Goal: Task Accomplishment & Management: Use online tool/utility

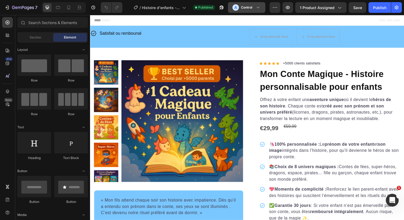
click at [249, 4] on div "A Control" at bounding box center [242, 7] width 20 height 6
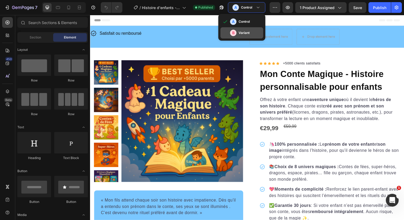
click at [244, 32] on h3 "Variant" at bounding box center [243, 32] width 11 height 5
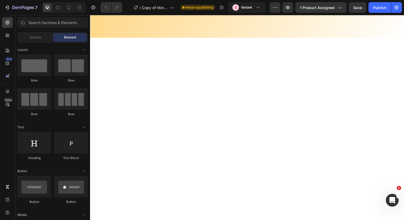
scroll to position [1153, 0]
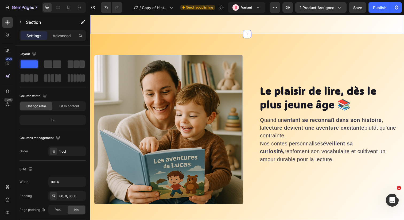
scroll to position [1352, 0]
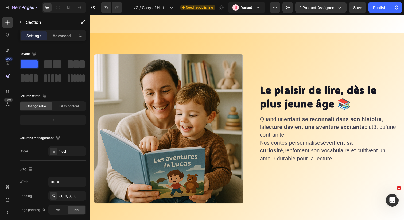
click at [129, 41] on div "Le plaisir de lire, dès le plus jeune âge 📚 Heading Quand un enfant se reconnaî…" at bounding box center [250, 131] width 320 height 195
click at [141, 37] on div "Le plaisir de lire, dès le plus jeune âge 📚 Heading Quand un enfant se reconnaî…" at bounding box center [250, 131] width 320 height 195
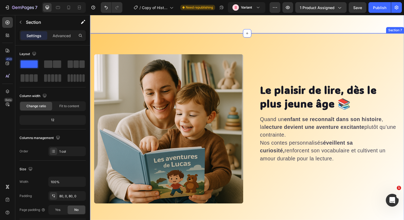
click at [172, 39] on div "Le plaisir de lire, dès le plus jeune âge 📚 Heading Quand un enfant se reconnaî…" at bounding box center [250, 131] width 320 height 195
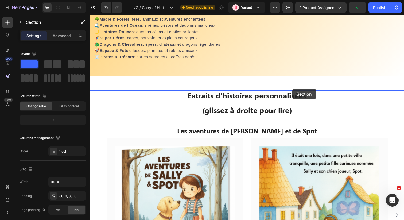
drag, startPoint x: 308, startPoint y: 30, endPoint x: 296, endPoint y: 90, distance: 60.9
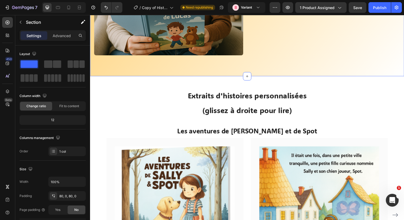
scroll to position [1673, 0]
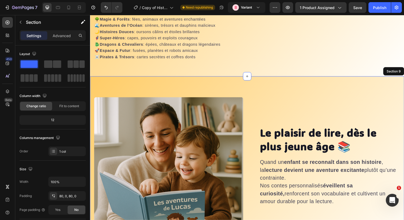
click at [261, 98] on div "Le plaisir de lire, dès le plus jeune âge 📚 Heading Quand un enfant se reconnaî…" at bounding box center [250, 174] width 320 height 195
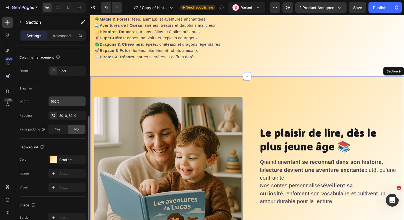
scroll to position [136, 0]
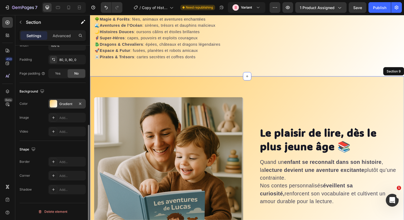
click at [65, 104] on div "Gradient" at bounding box center [66, 103] width 15 height 5
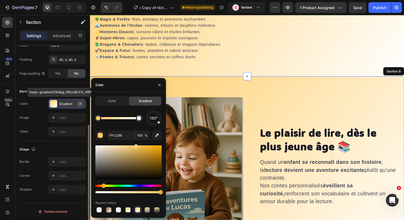
click at [80, 103] on icon "button" at bounding box center [80, 103] width 4 height 4
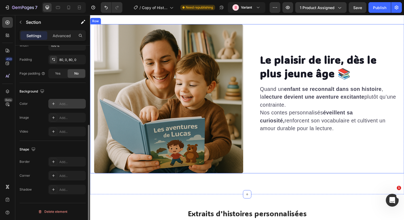
scroll to position [1768, 0]
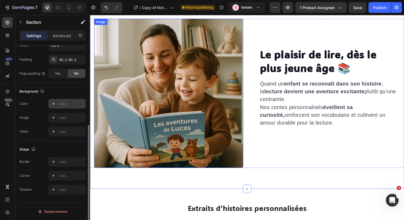
click at [198, 108] on img at bounding box center [170, 95] width 152 height 152
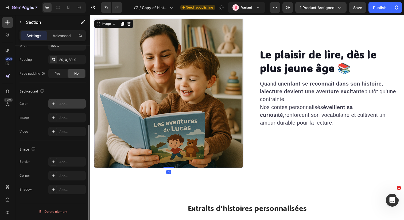
scroll to position [0, 0]
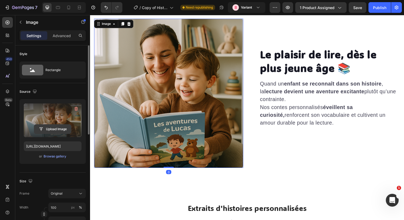
click at [57, 130] on input "file" at bounding box center [52, 128] width 37 height 9
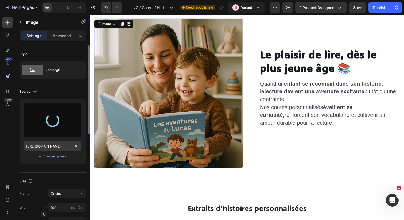
type input "[URL][DOMAIN_NAME]"
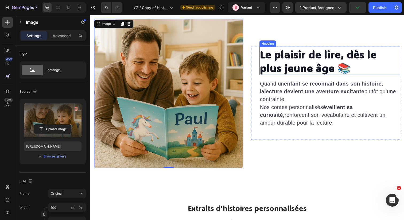
click at [309, 60] on strong "Le plaisir de lire, dès le plus jeune âge 📚" at bounding box center [322, 62] width 119 height 28
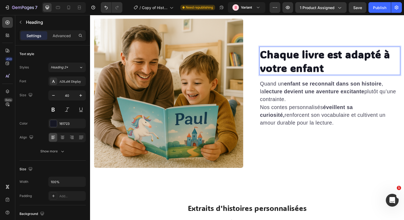
click at [298, 115] on p "Quand un enfant se reconnaît dans son histoire , la lecture devient une aventur…" at bounding box center [334, 105] width 143 height 48
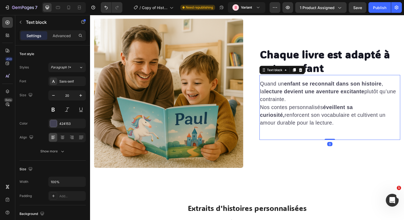
click at [298, 115] on p "Quand un enfant se reconnaît dans son histoire , la lecture devient une aventur…" at bounding box center [334, 105] width 143 height 48
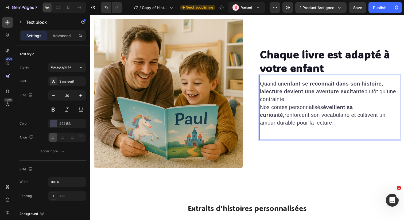
scroll to position [1780, 0]
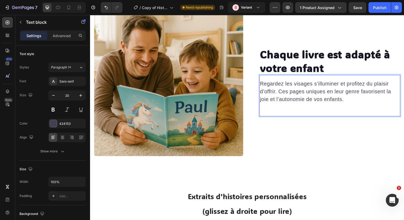
click at [296, 109] on div "Regardez les visages s’illuminer et profitez du plaisir d’offrir. Ces pages uni…" at bounding box center [335, 97] width 144 height 42
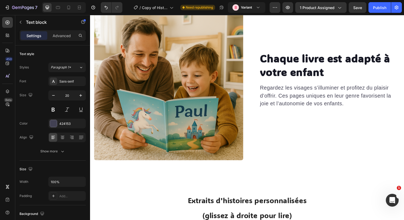
scroll to position [1695, 0]
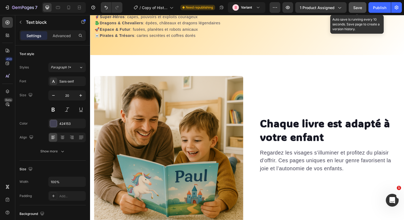
click at [357, 5] on span "Save" at bounding box center [357, 7] width 9 height 5
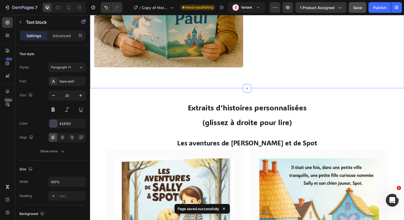
scroll to position [1880, 0]
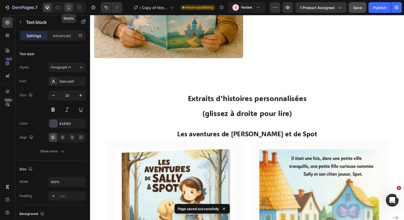
click at [67, 11] on div at bounding box center [68, 7] width 9 height 9
type input "15"
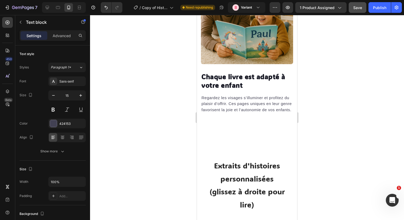
scroll to position [1887, 0]
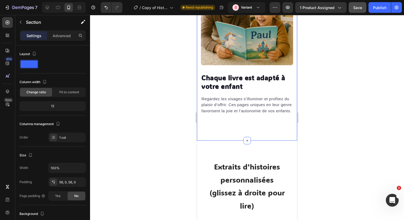
click at [247, 134] on div "Chaque livre est adapté à votre enfant Heading Regardez les visages s’illuminer…" at bounding box center [247, 49] width 100 height 183
click at [52, 39] on div "Advanced" at bounding box center [61, 35] width 27 height 9
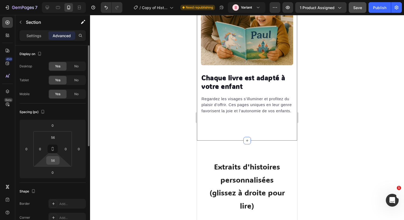
click at [54, 157] on input "56" at bounding box center [53, 160] width 11 height 8
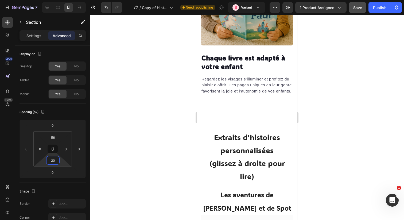
scroll to position [2022, 0]
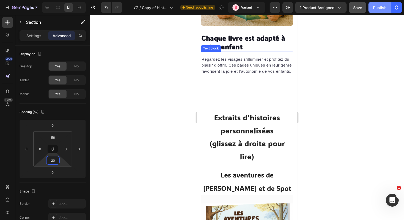
type input "20"
click at [380, 10] on div "Publish" at bounding box center [379, 8] width 13 height 6
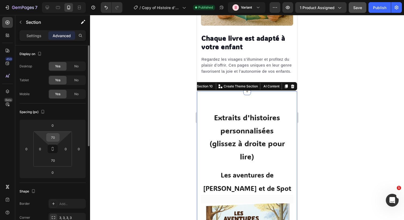
click at [54, 138] on input "70" at bounding box center [53, 137] width 11 height 8
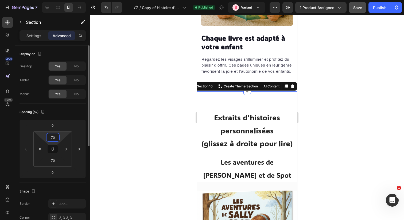
click at [54, 138] on input "70" at bounding box center [53, 137] width 11 height 8
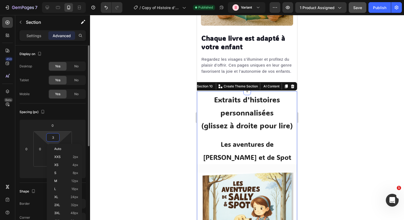
type input "30"
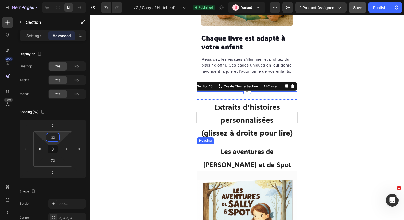
click at [262, 158] on h2 "Les aventures de [PERSON_NAME] et de Spot" at bounding box center [247, 158] width 100 height 28
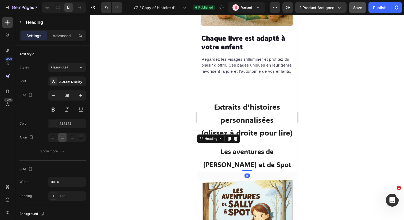
click at [262, 158] on h2 "Les aventures de [PERSON_NAME] et de Spot" at bounding box center [247, 158] width 100 height 28
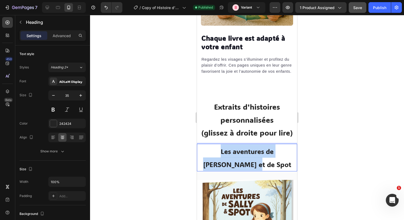
click at [262, 158] on p "Les aventures de [PERSON_NAME] et de Spot" at bounding box center [246, 157] width 99 height 26
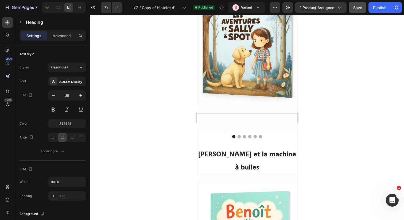
scroll to position [2213, 0]
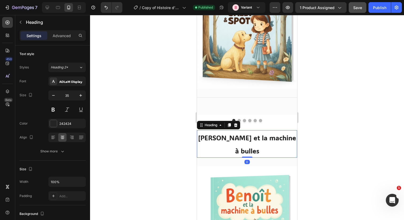
click at [264, 141] on span "[PERSON_NAME] et la machine à bulles" at bounding box center [247, 144] width 98 height 22
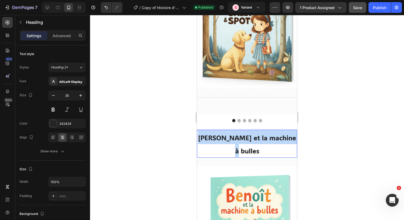
click at [264, 141] on span "[PERSON_NAME] et la machine à bulles" at bounding box center [247, 144] width 98 height 22
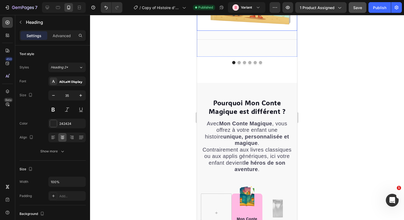
scroll to position [2471, 0]
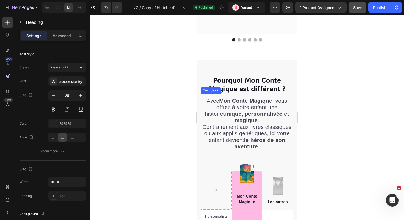
click at [266, 124] on span "Contrairement aux livres classiques ou aux applis génériques, ici votre enfant …" at bounding box center [246, 137] width 89 height 26
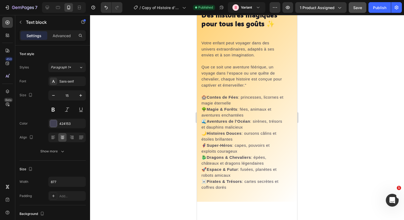
scroll to position [1404, 0]
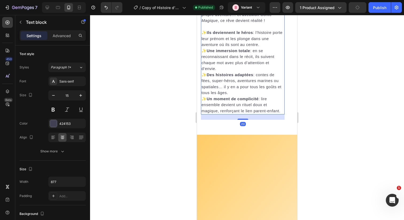
click at [266, 24] on p "Chaque enfant rêve d’être le héros de sa propre aventure… et avec Mon [PERSON_N…" at bounding box center [242, 15] width 83 height 18
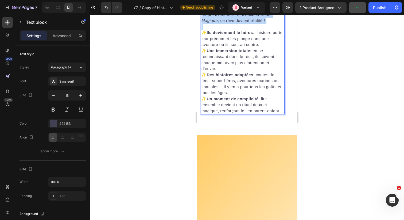
click at [266, 24] on p "Chaque enfant rêve d’être le héros de sa propre aventure… et avec Mon [PERSON_N…" at bounding box center [242, 15] width 83 height 18
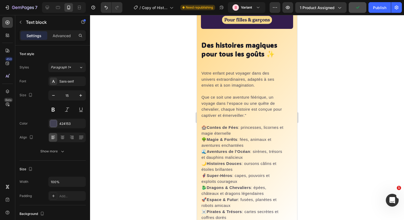
type input "16"
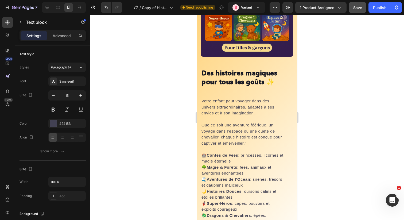
scroll to position [1705, 0]
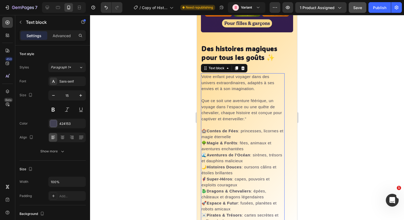
click at [250, 107] on span "Que ce soit une aventure féérique, un voyage dans l’espace ou une quête de chev…" at bounding box center [241, 109] width 80 height 23
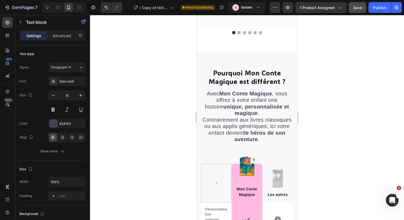
scroll to position [2487, 0]
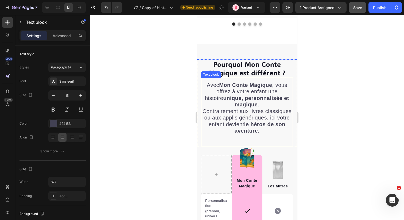
click at [253, 108] on span "Contrairement aux livres classiques ou aux applis génériques, ici votre enfant …" at bounding box center [246, 121] width 89 height 26
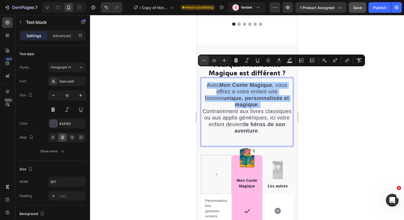
click at [204, 62] on icon "Editor contextual toolbar" at bounding box center [203, 60] width 5 height 5
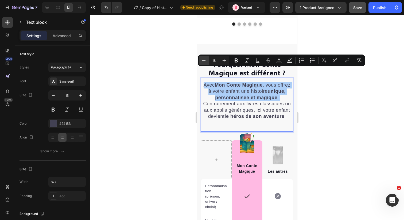
click at [204, 62] on icon "Editor contextual toolbar" at bounding box center [203, 60] width 5 height 5
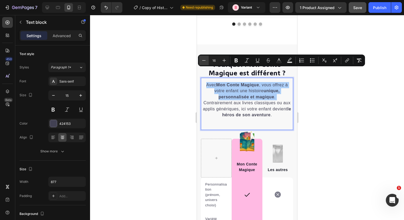
click at [204, 62] on icon "Editor contextual toolbar" at bounding box center [203, 60] width 5 height 5
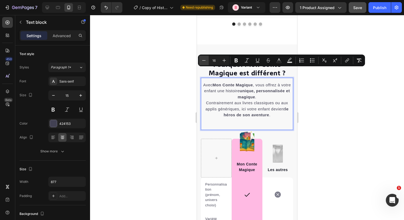
type input "15"
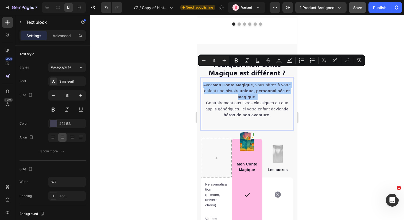
click at [346, 122] on div at bounding box center [247, 117] width 314 height 205
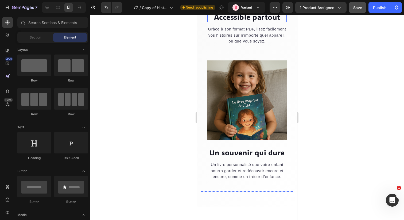
scroll to position [2934, 0]
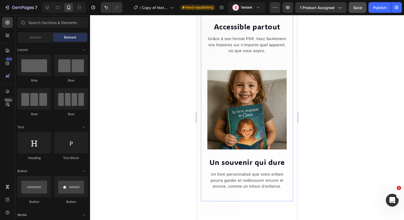
click at [254, 31] on span "Accessible partout" at bounding box center [247, 26] width 66 height 9
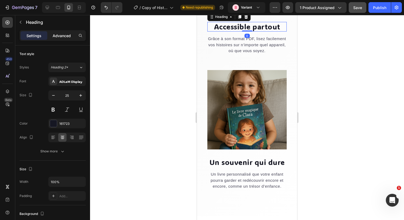
click at [56, 35] on p "Advanced" at bounding box center [62, 36] width 18 height 6
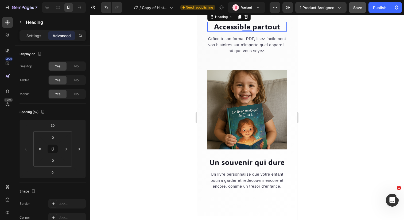
scroll to position [2886, 0]
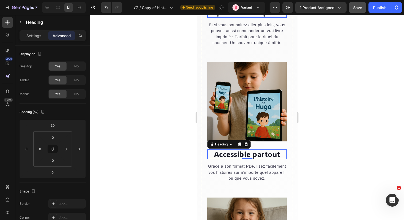
click at [244, 8] on img at bounding box center [246, 8] width 79 height 0
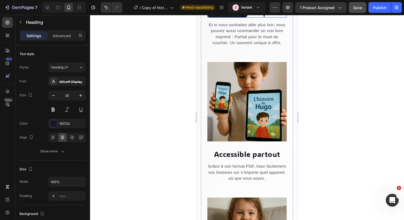
click at [245, 17] on span "Option Livre Imprimé" at bounding box center [246, 12] width 71 height 9
click at [66, 36] on p "Advanced" at bounding box center [62, 36] width 18 height 6
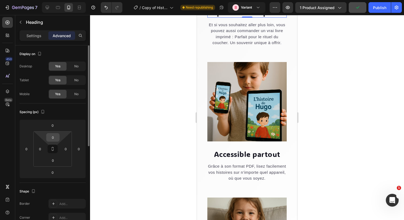
click at [51, 138] on input "0" at bounding box center [53, 137] width 11 height 8
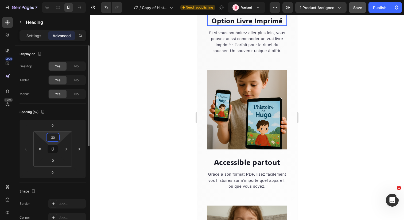
type input "3"
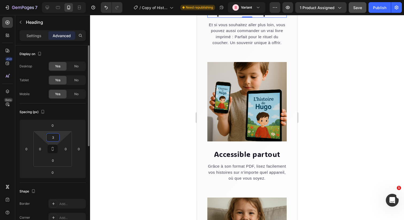
type input "30"
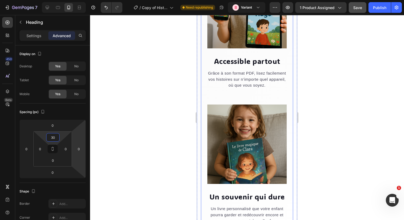
scroll to position [2998, 0]
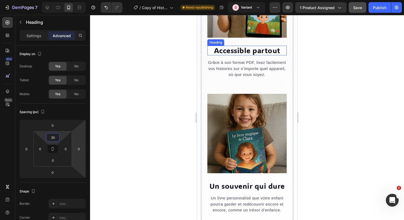
click at [244, 55] on span "Accessible partout" at bounding box center [247, 50] width 66 height 9
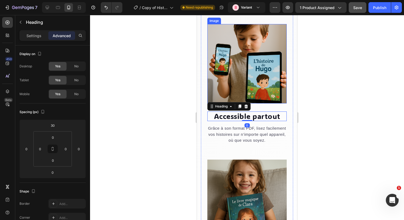
scroll to position [2925, 0]
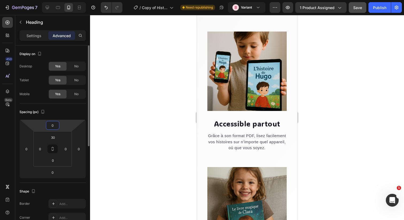
click at [50, 123] on input "0" at bounding box center [52, 125] width 11 height 8
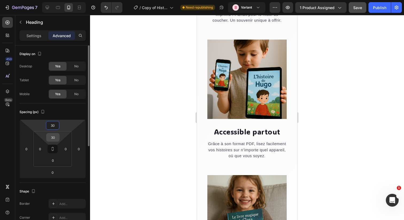
type input "30"
click at [59, 138] on div "30" at bounding box center [52, 137] width 13 height 9
click at [55, 137] on input "30" at bounding box center [53, 137] width 11 height 8
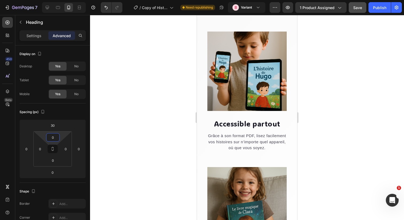
type input "0"
click at [317, 112] on div at bounding box center [247, 117] width 314 height 205
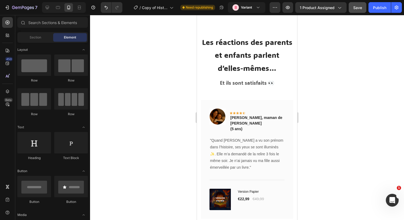
scroll to position [3254, 0]
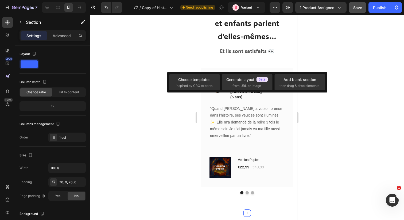
click at [225, 71] on div "Les réactions des parents et enfants parlent d’elles-mêmes… Heading Et ils sont…" at bounding box center [247, 98] width 100 height 229
click at [225, 68] on div "Les réactions des parents et enfants parlent d’elles-mêmes… Heading Et ils sont…" at bounding box center [247, 98] width 100 height 229
click at [66, 34] on p "Advanced" at bounding box center [62, 36] width 18 height 6
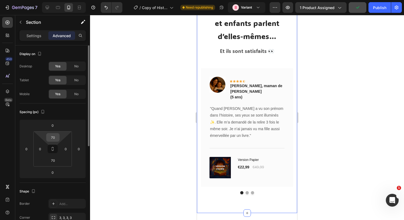
click at [50, 141] on input "70" at bounding box center [53, 137] width 11 height 8
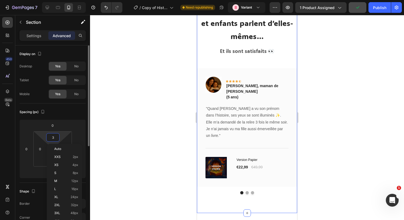
type input "30"
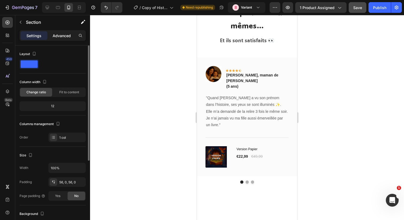
click at [59, 35] on p "Advanced" at bounding box center [62, 36] width 18 height 6
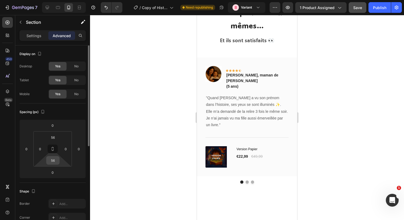
click at [53, 162] on input "56" at bounding box center [53, 160] width 11 height 8
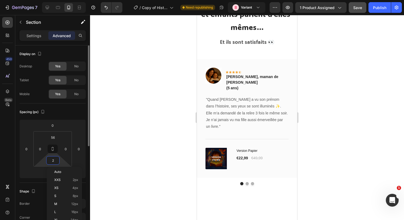
type input "20"
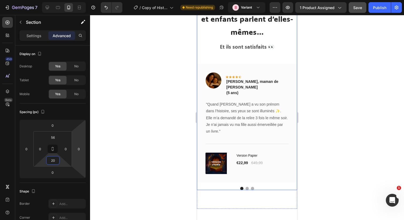
scroll to position [3306, 0]
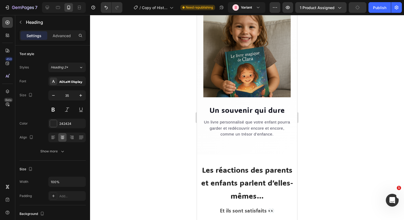
scroll to position [3238, 0]
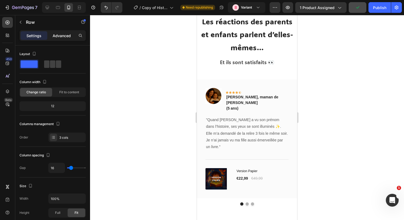
click at [56, 36] on p "Advanced" at bounding box center [62, 36] width 18 height 6
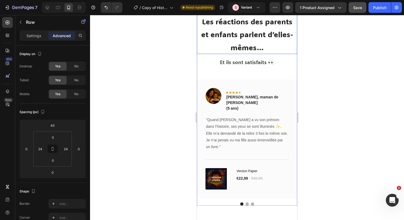
click at [226, 52] on span "Les réactions des parents et enfants parlent d’elles-mêmes…" at bounding box center [247, 35] width 92 height 36
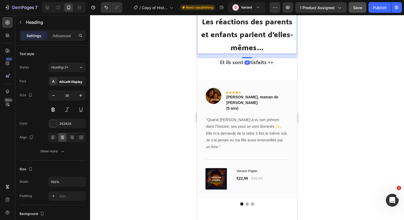
click at [59, 41] on div "Settings Advanced" at bounding box center [52, 37] width 75 height 15
click at [60, 38] on p "Advanced" at bounding box center [62, 36] width 18 height 6
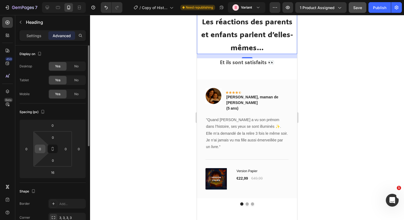
click at [38, 147] on input "0" at bounding box center [40, 149] width 8 height 8
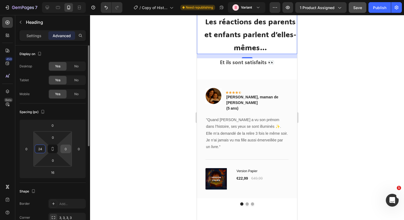
type input "24"
click at [64, 149] on input "0" at bounding box center [66, 149] width 8 height 8
paste input "24"
type input "24"
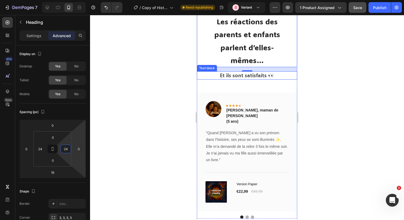
click at [323, 151] on div at bounding box center [247, 117] width 314 height 205
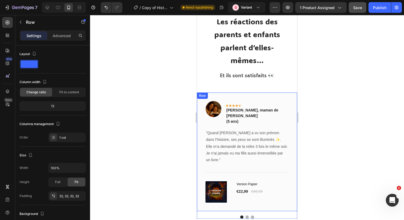
click at [254, 167] on div "Image Icon Icon Icon Icon Icon Row [PERSON_NAME], maman de [PERSON_NAME] (5 ans…" at bounding box center [247, 151] width 100 height 119
click at [256, 158] on div "Les réactions des parents et enfants parlent d’elles-mêmes… Heading Et ils sont…" at bounding box center [247, 116] width 100 height 204
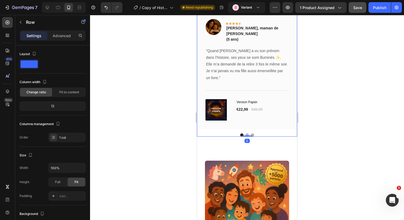
scroll to position [3408, 0]
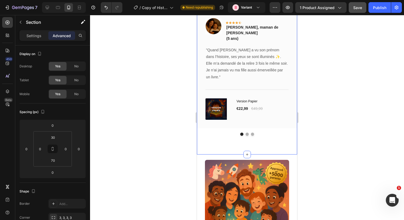
click at [241, 120] on div "Les réactions des parents et enfants parlent d’elles-mêmes… Heading Et ils sont…" at bounding box center [247, 38] width 100 height 231
click at [50, 163] on input "70" at bounding box center [53, 160] width 11 height 8
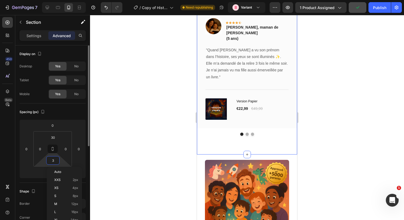
type input "30"
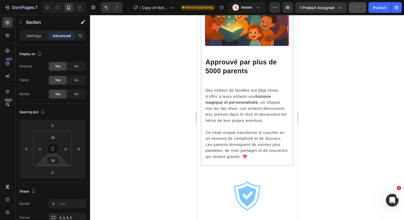
scroll to position [3587, 0]
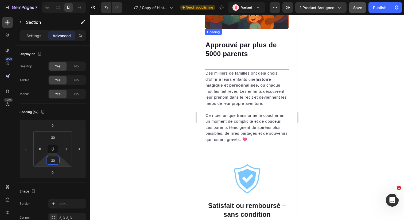
click at [233, 67] on div "Approuvé par plus de 5000 parents Heading" at bounding box center [247, 49] width 84 height 41
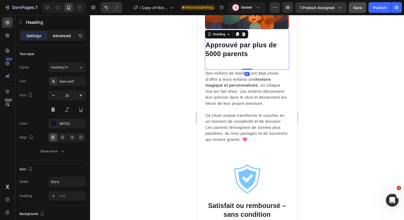
click at [60, 39] on div "Advanced" at bounding box center [61, 35] width 27 height 9
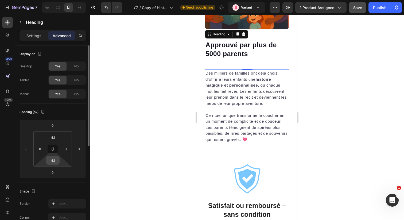
click at [50, 164] on input "42" at bounding box center [53, 160] width 11 height 8
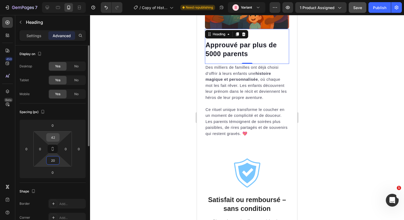
type input "20"
click at [52, 138] on input "42" at bounding box center [53, 137] width 11 height 8
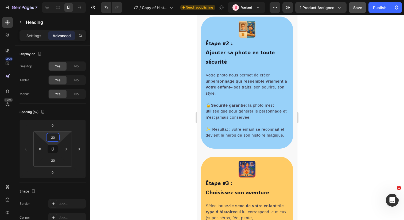
scroll to position [0, 0]
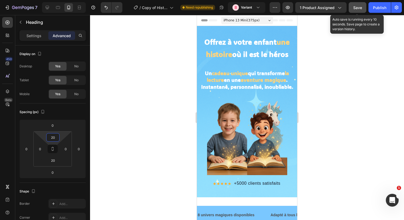
type input "20"
click at [355, 9] on span "Save" at bounding box center [357, 7] width 9 height 5
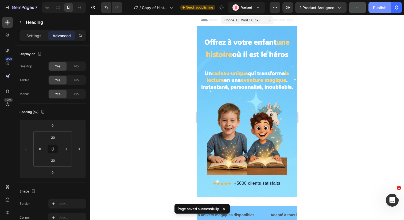
click at [382, 9] on div "Publish" at bounding box center [379, 8] width 13 height 6
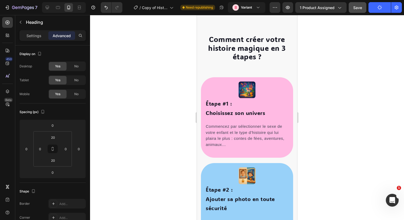
scroll to position [217, 0]
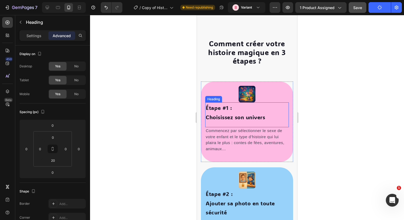
click at [233, 116] on span "Choisissez son univers" at bounding box center [235, 116] width 59 height 7
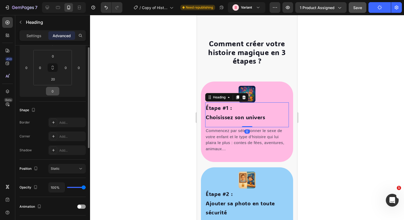
scroll to position [167, 0]
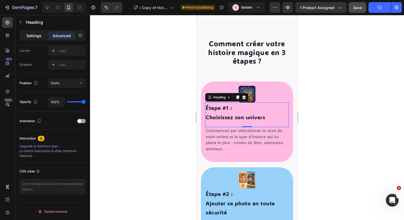
click at [33, 39] on div "Settings" at bounding box center [34, 35] width 27 height 9
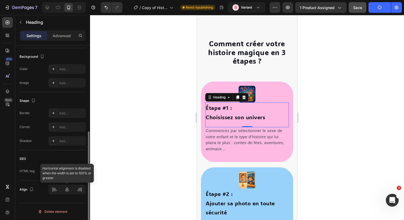
click at [63, 189] on div at bounding box center [66, 190] width 37 height 10
click at [67, 188] on div at bounding box center [66, 190] width 37 height 10
click at [65, 193] on div at bounding box center [66, 190] width 37 height 10
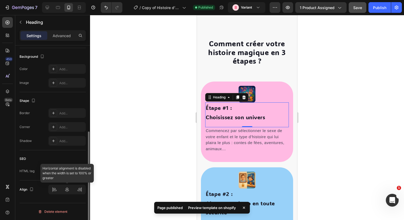
click at [66, 188] on div at bounding box center [66, 190] width 37 height 10
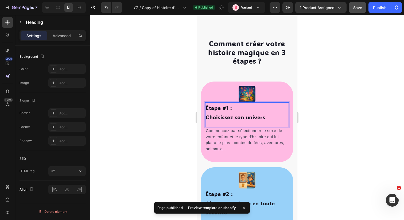
click at [233, 109] on h2 "Étape #1 : Choisissez son univers" at bounding box center [247, 111] width 84 height 19
click at [233, 109] on p "Étape #1 : Choisissez son univers" at bounding box center [247, 112] width 83 height 18
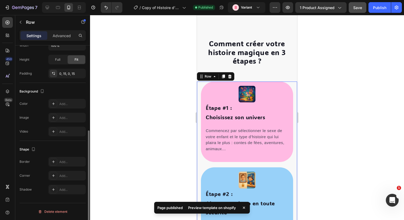
scroll to position [0, 0]
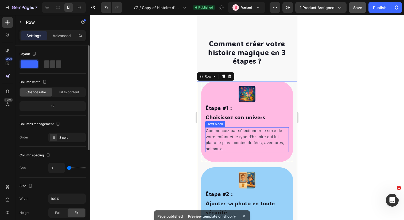
click at [218, 134] on p "Commencez par sélectionner le sexe de votre enfant et le type d’histoire qui lu…" at bounding box center [247, 140] width 83 height 24
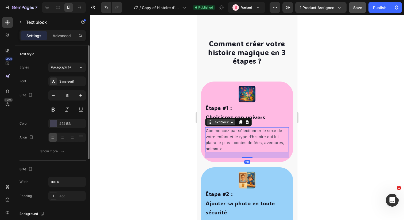
click at [218, 123] on div "Text block" at bounding box center [221, 122] width 18 height 5
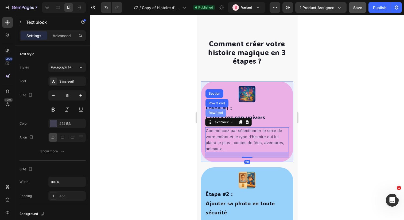
click at [220, 113] on div "Row 1 col" at bounding box center [215, 112] width 16 height 3
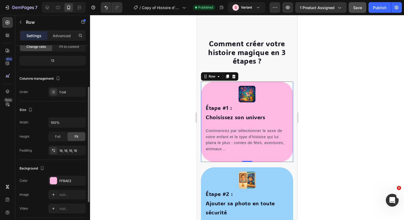
scroll to position [54, 0]
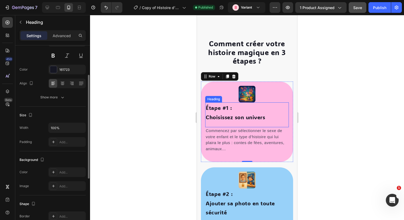
click at [225, 110] on span "Étape #1 :" at bounding box center [219, 107] width 26 height 7
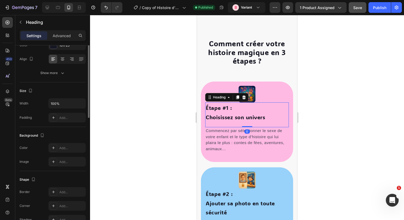
scroll to position [157, 0]
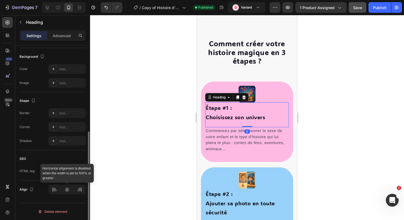
click at [67, 189] on div at bounding box center [66, 190] width 37 height 10
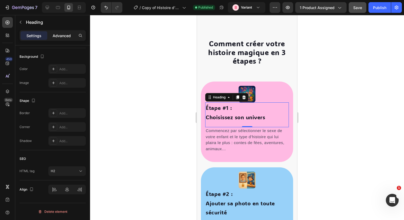
click at [58, 38] on div "Advanced" at bounding box center [61, 35] width 27 height 9
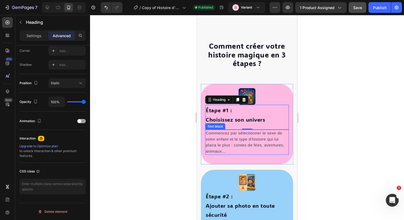
scroll to position [209, 0]
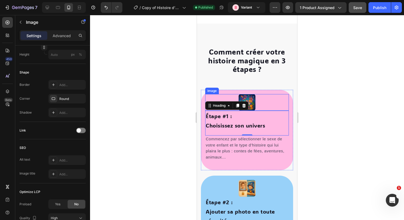
click at [252, 97] on img at bounding box center [246, 102] width 17 height 17
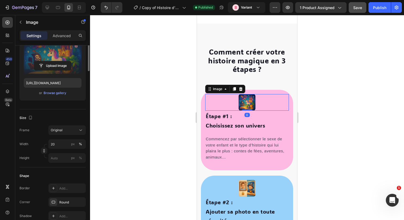
scroll to position [93, 0]
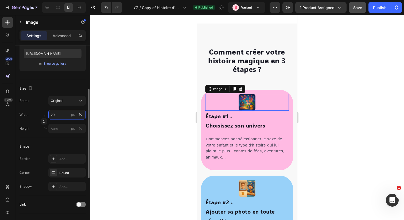
click at [55, 117] on input "20" at bounding box center [66, 115] width 37 height 10
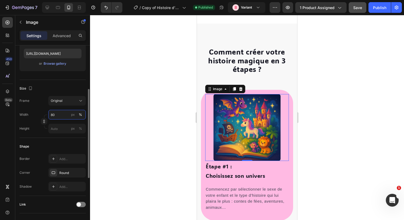
type input "8"
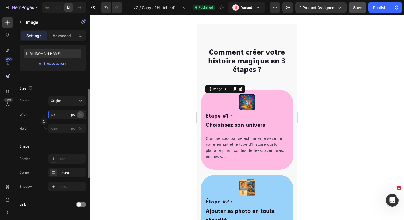
type input "60"
click at [81, 116] on div "%" at bounding box center [80, 114] width 3 height 5
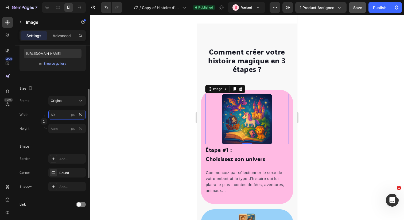
click at [57, 115] on input "60" at bounding box center [66, 115] width 37 height 10
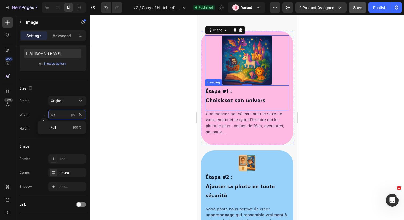
scroll to position [316, 0]
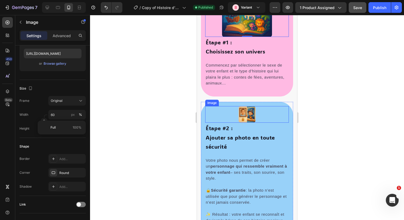
click at [246, 113] on img at bounding box center [246, 114] width 17 height 17
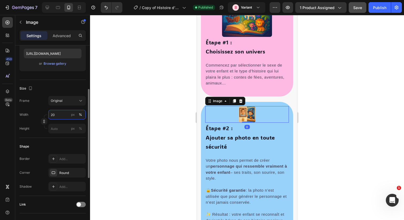
click at [53, 117] on input "20" at bounding box center [66, 115] width 37 height 10
paste input "6"
type input "60"
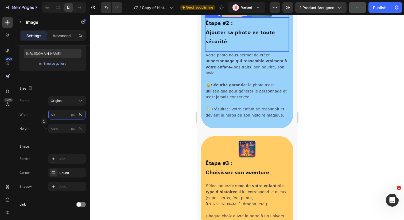
scroll to position [477, 0]
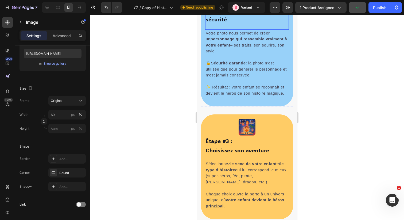
click at [242, 130] on img at bounding box center [246, 127] width 17 height 17
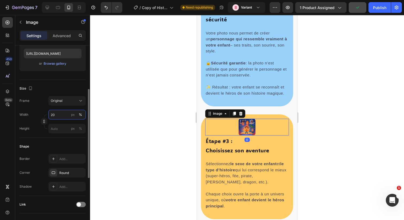
click at [52, 113] on input "20" at bounding box center [66, 115] width 37 height 10
paste input "6"
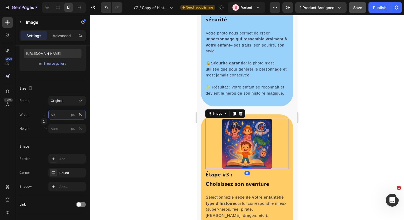
type input "60"
click at [320, 144] on div at bounding box center [247, 117] width 314 height 205
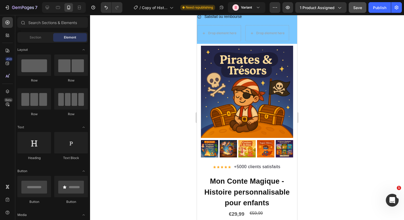
scroll to position [828, 0]
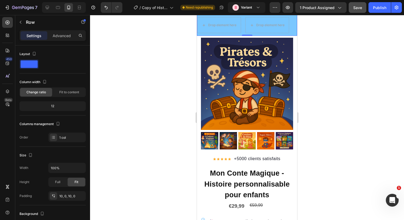
click at [251, 36] on div "Satisfait ou remboursé Item List Drop element here Drop element here Row Row +2…" at bounding box center [247, 19] width 100 height 34
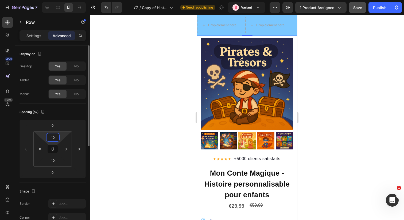
click at [54, 139] on input "10" at bounding box center [53, 137] width 11 height 8
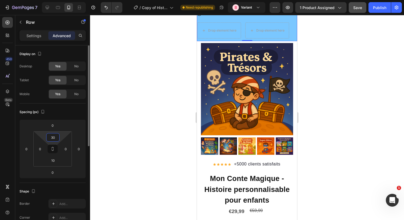
type input "3"
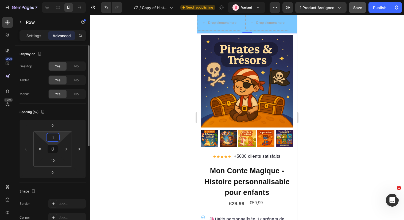
type input "10"
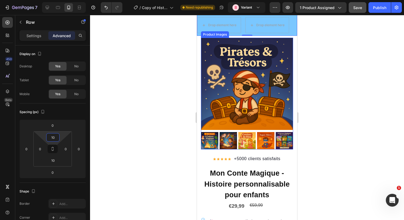
click at [224, 126] on img at bounding box center [247, 84] width 92 height 92
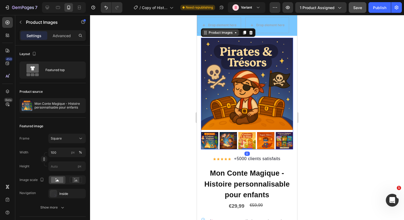
click at [211, 35] on div "Product Images" at bounding box center [220, 32] width 26 height 5
click at [61, 38] on div "Advanced" at bounding box center [61, 35] width 27 height 9
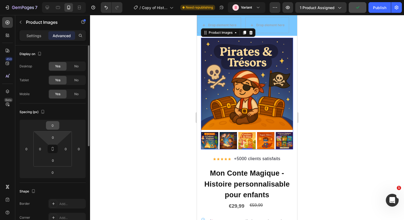
click at [53, 126] on input "0" at bounding box center [52, 125] width 11 height 8
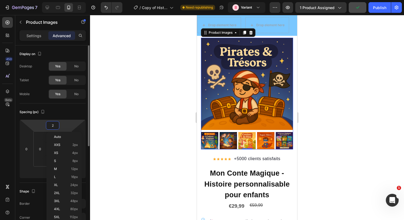
type input "20"
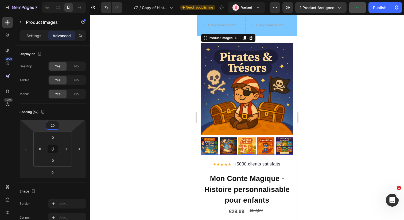
click at [328, 134] on div at bounding box center [247, 117] width 314 height 205
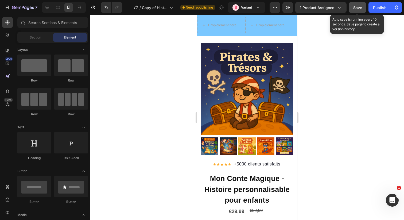
click at [350, 7] on button "Save" at bounding box center [357, 7] width 18 height 11
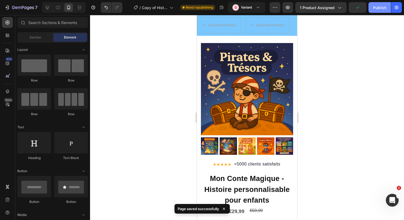
click at [382, 8] on div "Publish" at bounding box center [379, 8] width 13 height 6
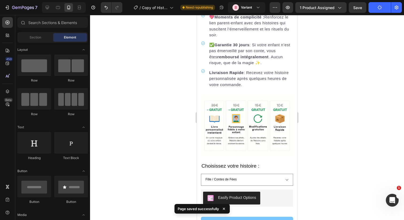
scroll to position [1172, 0]
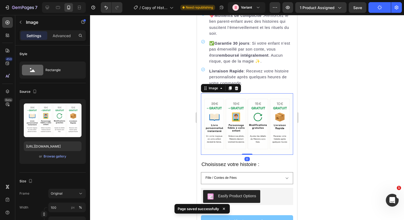
click at [262, 127] on img at bounding box center [247, 123] width 92 height 61
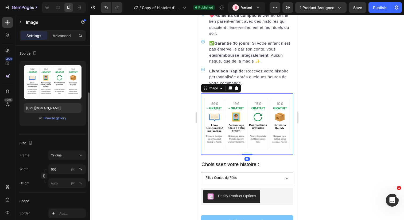
scroll to position [67, 0]
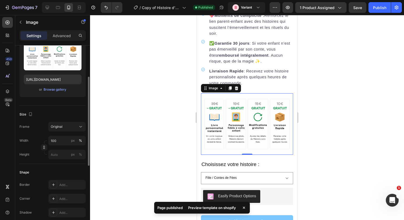
click at [304, 151] on div at bounding box center [247, 117] width 314 height 205
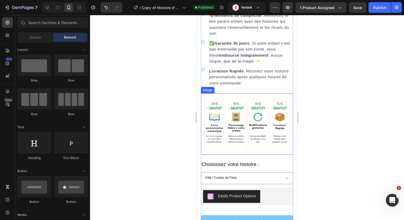
click at [253, 137] on img at bounding box center [247, 123] width 92 height 61
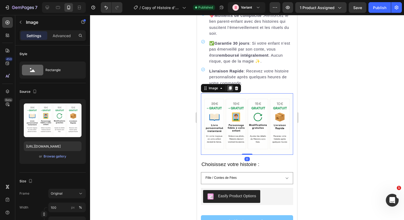
click at [228, 89] on icon at bounding box center [230, 88] width 4 height 4
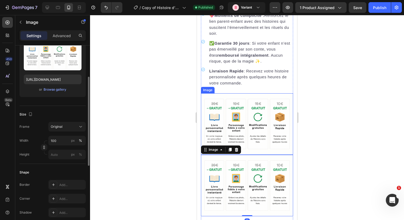
click at [238, 125] on img at bounding box center [247, 123] width 92 height 61
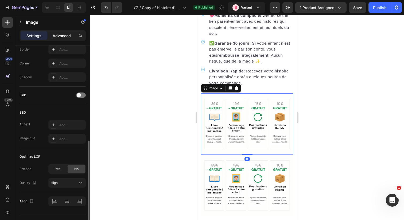
click at [58, 38] on p "Advanced" at bounding box center [62, 36] width 18 height 6
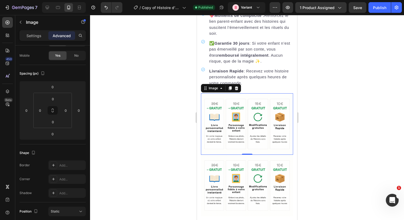
scroll to position [0, 0]
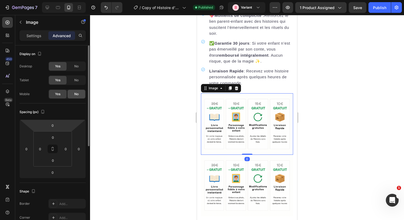
click at [76, 93] on span "No" at bounding box center [76, 94] width 4 height 5
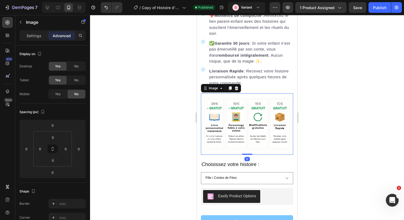
click at [216, 126] on img at bounding box center [247, 123] width 92 height 61
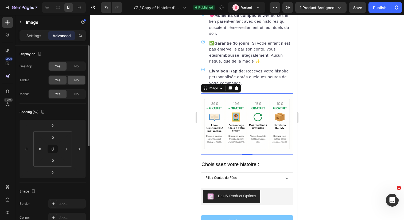
click at [72, 77] on div "No" at bounding box center [77, 80] width 18 height 9
click at [76, 64] on div "No" at bounding box center [77, 66] width 18 height 9
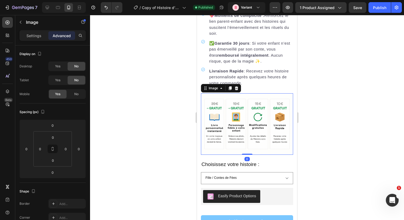
click at [38, 41] on div "Settings Advanced" at bounding box center [52, 35] width 66 height 11
click at [37, 36] on p "Settings" at bounding box center [33, 36] width 15 height 6
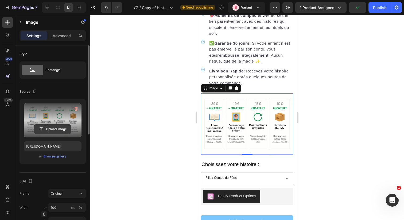
click at [60, 130] on input "file" at bounding box center [52, 128] width 37 height 9
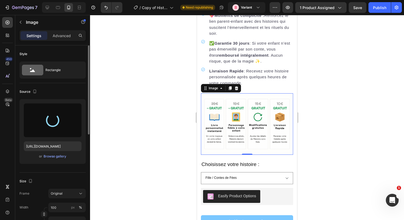
type input "[URL][DOMAIN_NAME]"
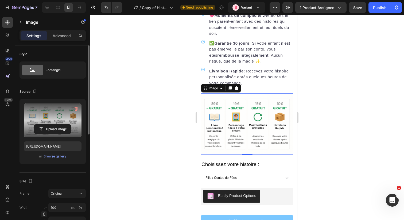
click at [342, 158] on div at bounding box center [247, 117] width 314 height 205
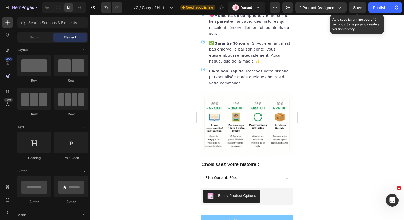
click at [360, 8] on span "Save" at bounding box center [357, 7] width 9 height 5
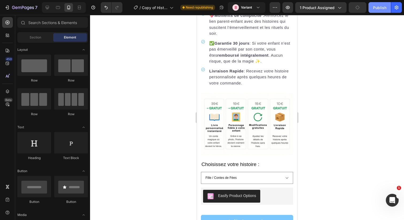
click at [376, 10] on div "Publish" at bounding box center [379, 8] width 13 height 6
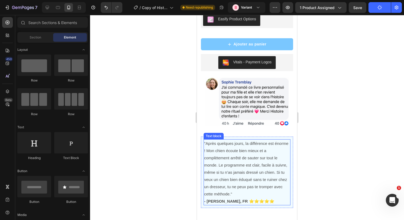
scroll to position [1350, 0]
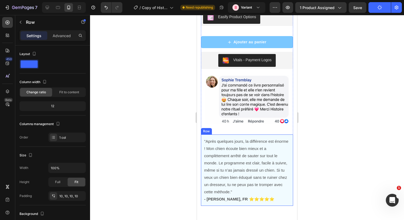
click at [247, 136] on div ""Après quelques jours, la différence est énorme ! Mon chien écoute bien mieux e…" at bounding box center [247, 169] width 92 height 71
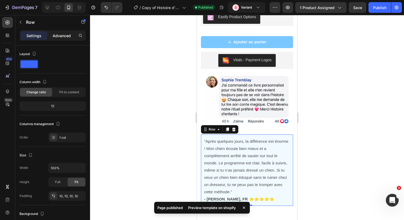
click at [59, 35] on p "Advanced" at bounding box center [62, 36] width 18 height 6
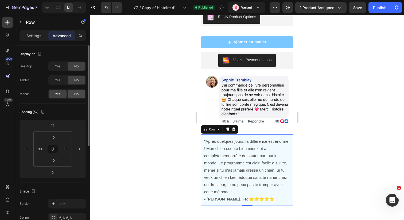
click at [78, 93] on span "No" at bounding box center [76, 94] width 4 height 5
click at [50, 7] on icon at bounding box center [47, 7] width 5 height 5
type input "32"
type input "24"
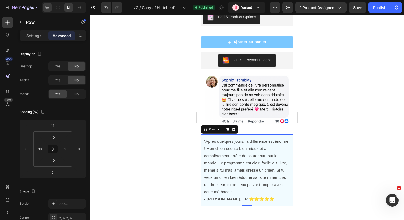
type input "24"
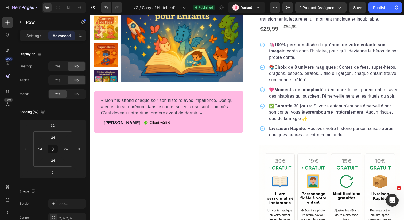
scroll to position [643, 0]
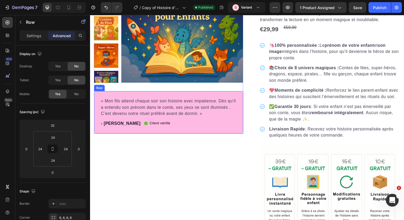
click at [168, 95] on div "« Mon fils attend chaque soir son histoire avec impatience. Dès qu’il a entendu…" at bounding box center [170, 114] width 152 height 43
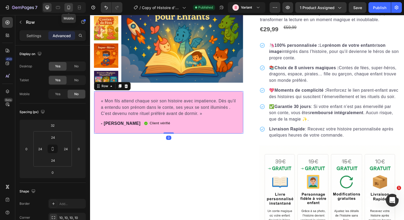
click at [68, 7] on icon at bounding box center [68, 7] width 5 height 5
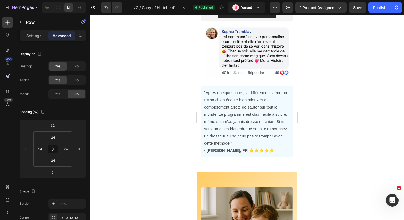
scroll to position [1046, 0]
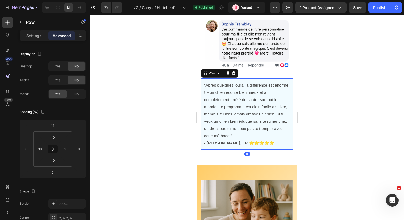
click at [252, 80] on div ""Après quelques jours, la différence est énorme ! Mon chien écoute bien mieux e…" at bounding box center [247, 113] width 92 height 71
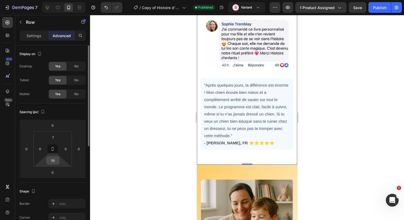
click at [53, 160] on input "56" at bounding box center [53, 160] width 11 height 8
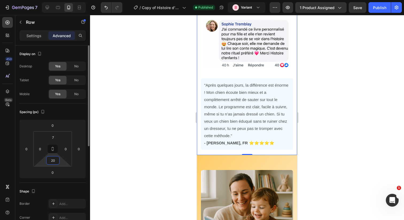
type input "2"
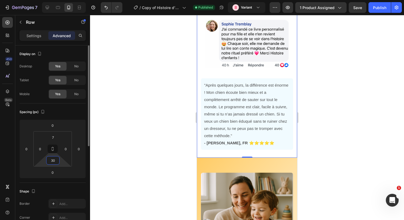
type input "3"
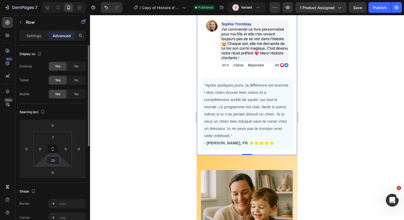
type input "2"
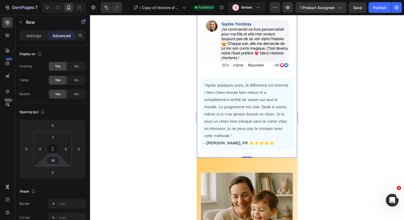
type input "30"
click at [315, 164] on div at bounding box center [247, 117] width 314 height 205
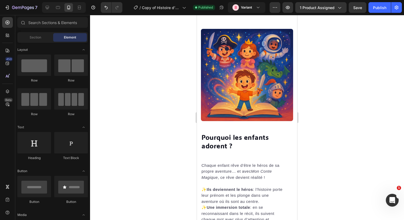
scroll to position [1426, 0]
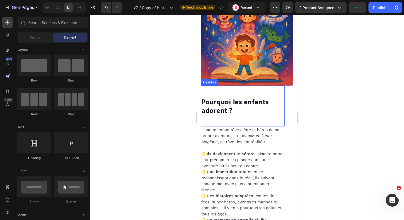
click at [234, 114] on h2 "Pourquoi les enfants adorent ?" at bounding box center [243, 106] width 84 height 18
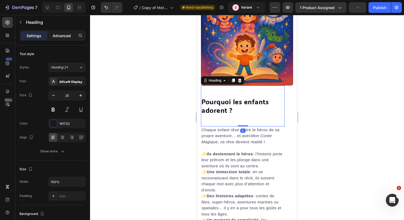
click at [57, 32] on div "Advanced" at bounding box center [61, 35] width 27 height 9
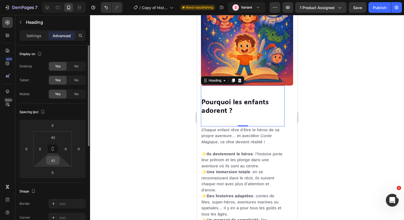
click at [54, 158] on input "42" at bounding box center [53, 160] width 11 height 8
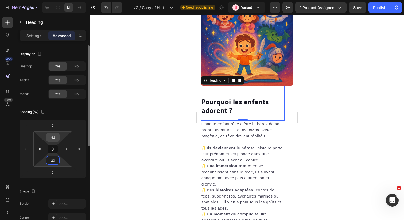
type input "20"
click at [54, 138] on input "42" at bounding box center [53, 137] width 11 height 8
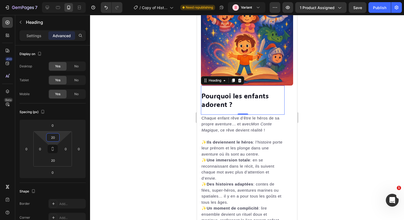
type input "20"
click at [366, 136] on div at bounding box center [247, 117] width 314 height 205
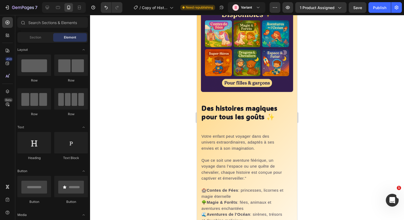
scroll to position [1717, 0]
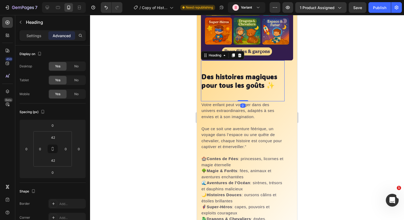
click at [238, 90] on div "Des histoires magiques pour tous les goûts ✨ Heading 0" at bounding box center [243, 80] width 84 height 41
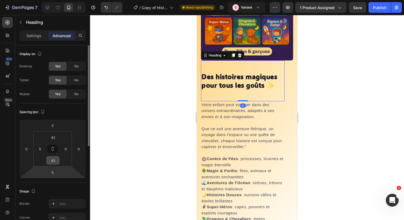
click at [50, 162] on input "42" at bounding box center [53, 160] width 11 height 8
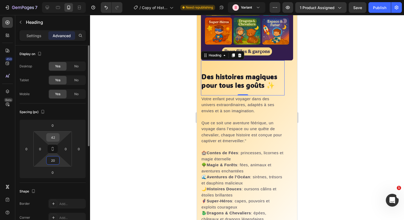
type input "20"
click at [53, 139] on input "42" at bounding box center [53, 137] width 11 height 8
paste input "20"
type input "20"
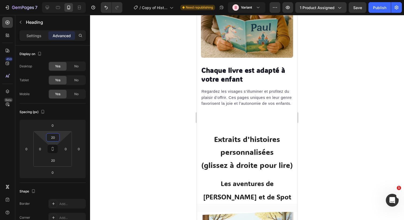
scroll to position [2009, 0]
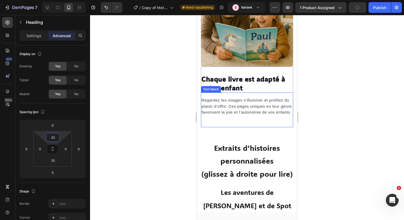
click at [240, 84] on strong "Chaque livre est adapté à votre enfant" at bounding box center [243, 82] width 84 height 17
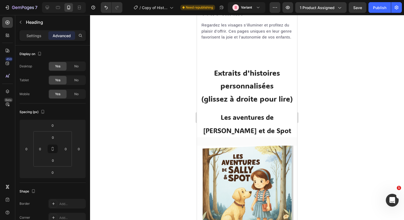
scroll to position [2067, 0]
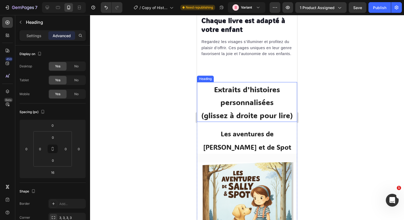
click at [252, 96] on h2 "Extraits d'histoires personnalisées (glissez à droite pour lire)" at bounding box center [247, 102] width 100 height 40
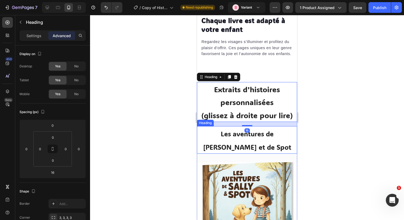
click at [252, 140] on h2 "Les aventures de [PERSON_NAME] et de Spot" at bounding box center [247, 140] width 100 height 28
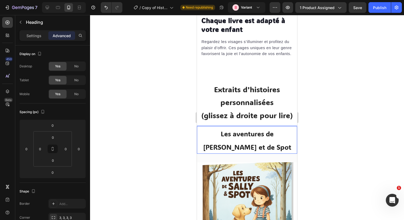
click at [252, 140] on h2 "Les aventures de [PERSON_NAME] et de Spot" at bounding box center [247, 140] width 100 height 28
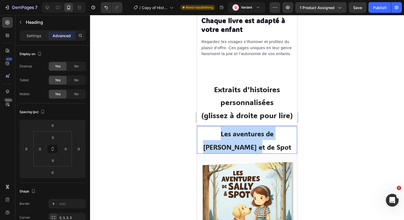
click at [252, 140] on p "Les aventures de [PERSON_NAME] et de Spot" at bounding box center [246, 140] width 99 height 26
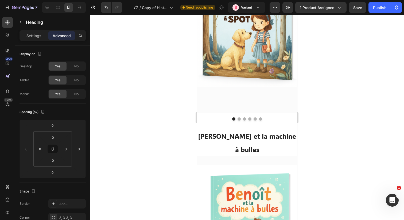
scroll to position [2246, 0]
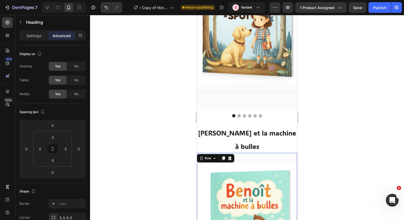
click at [258, 153] on div "Image Title Line Row 0" at bounding box center [247, 220] width 100 height 135
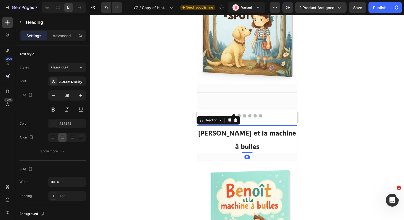
click at [268, 131] on span "[PERSON_NAME] et la machine à bulles" at bounding box center [247, 139] width 98 height 22
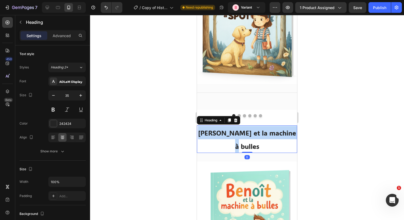
click at [268, 131] on span "[PERSON_NAME] et la machine à bulles" at bounding box center [247, 139] width 98 height 22
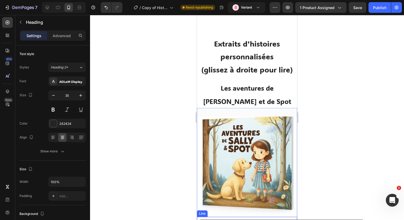
scroll to position [2094, 0]
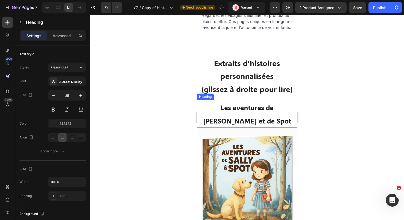
click at [244, 112] on p "⁠⁠⁠⁠⁠⁠⁠ Les aventures de [PERSON_NAME] et de Spot" at bounding box center [246, 113] width 99 height 26
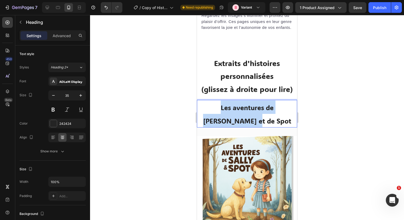
click at [244, 112] on p "Les aventures de [PERSON_NAME] et de Spot" at bounding box center [246, 113] width 99 height 26
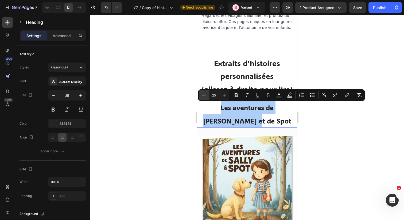
click at [204, 93] on icon "Editor contextual toolbar" at bounding box center [203, 94] width 5 height 5
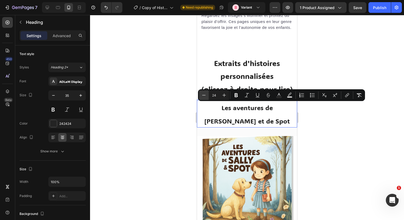
click at [204, 93] on icon "Editor contextual toolbar" at bounding box center [203, 94] width 5 height 5
type input "23"
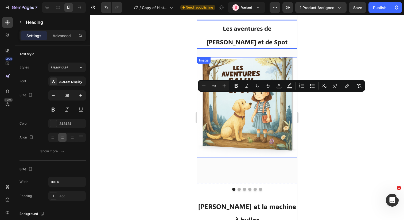
scroll to position [2187, 0]
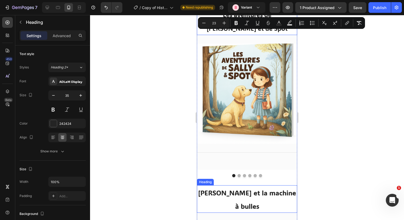
click at [239, 188] on span "[PERSON_NAME] et la machine à bulles" at bounding box center [247, 199] width 98 height 22
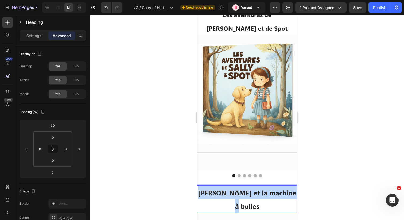
click at [239, 188] on span "[PERSON_NAME] et la machine à bulles" at bounding box center [247, 199] width 98 height 22
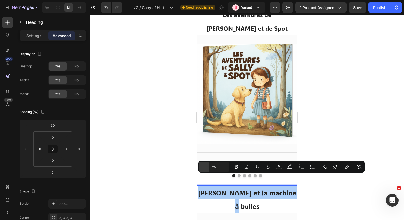
click at [205, 163] on button "Minus" at bounding box center [204, 167] width 10 height 10
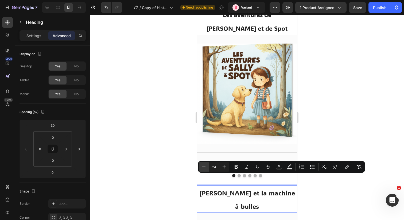
click at [205, 163] on button "Minus" at bounding box center [204, 167] width 10 height 10
type input "23"
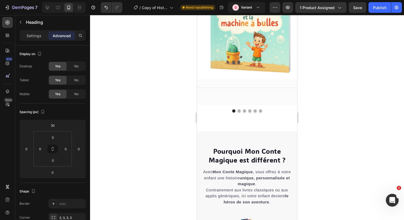
scroll to position [2448, 0]
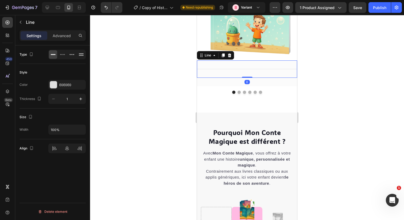
click at [260, 60] on div "Title Line 0" at bounding box center [247, 68] width 100 height 17
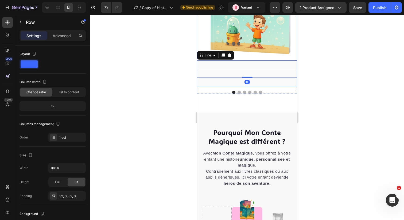
click at [262, 57] on div "Image Title Line 0 Row" at bounding box center [247, 19] width 100 height 135
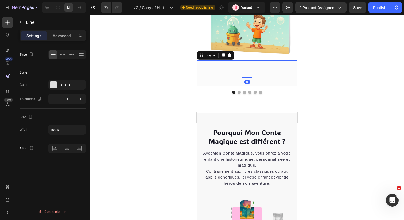
click at [267, 60] on div "Title Line 0" at bounding box center [247, 68] width 100 height 17
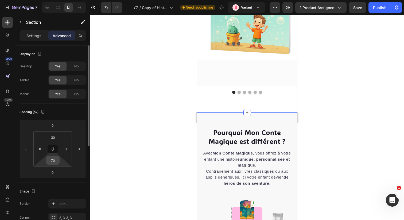
click at [52, 162] on input "70" at bounding box center [53, 160] width 11 height 8
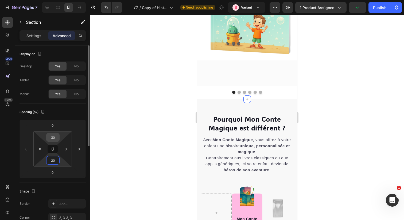
type input "20"
click at [50, 136] on input "30" at bounding box center [53, 137] width 11 height 8
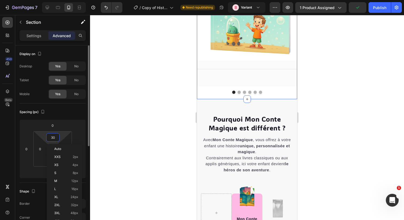
paste input "2"
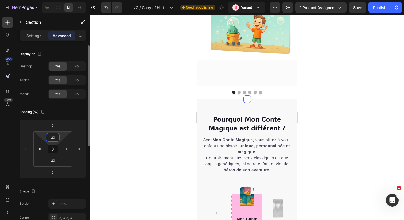
type input "30"
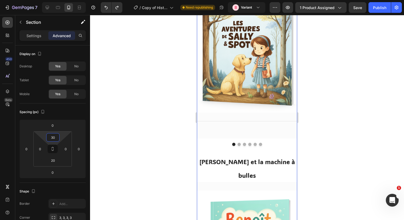
scroll to position [2216, 0]
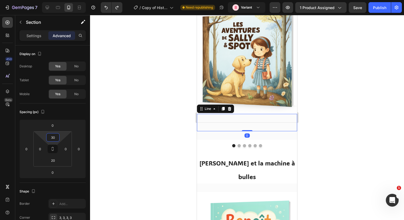
click at [226, 115] on div "Title Line 0" at bounding box center [247, 122] width 100 height 17
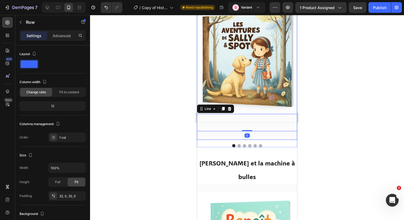
click at [226, 124] on div "Image Title Line 0 Row" at bounding box center [247, 72] width 100 height 135
click at [57, 35] on p "Advanced" at bounding box center [62, 36] width 18 height 6
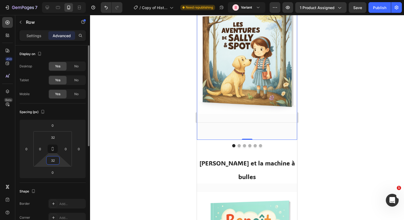
click at [54, 158] on input "32" at bounding box center [53, 160] width 11 height 8
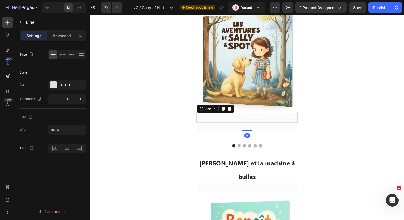
click at [243, 115] on div "Title Line 0" at bounding box center [247, 122] width 100 height 17
click at [221, 117] on div "Image Title Line 0 Row" at bounding box center [247, 68] width 100 height 127
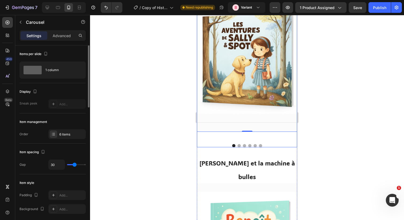
click at [223, 123] on div "Image Title Line Row 0" at bounding box center [247, 72] width 100 height 135
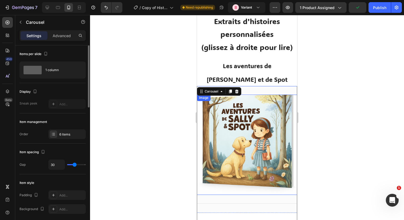
scroll to position [2117, 0]
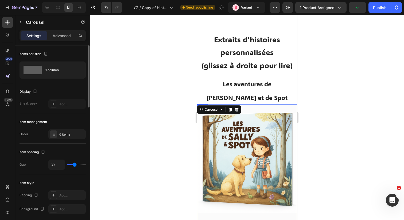
click at [262, 104] on div "Image Title Line Row" at bounding box center [247, 167] width 100 height 127
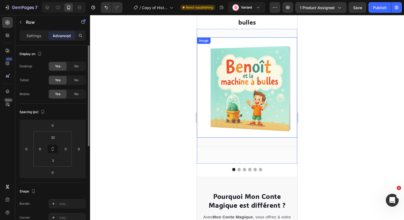
scroll to position [2398, 0]
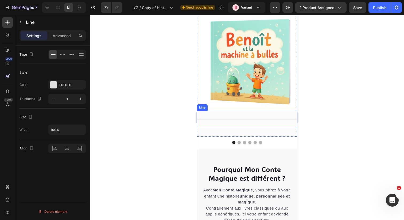
click at [260, 111] on div "Title Line" at bounding box center [247, 119] width 100 height 17
click at [261, 105] on div "Image Title Line 0 Row" at bounding box center [247, 69] width 100 height 135
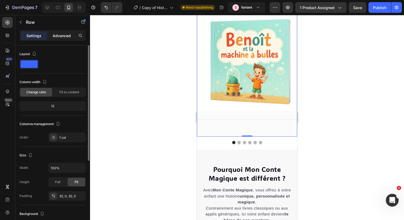
click at [60, 31] on div "Advanced" at bounding box center [61, 35] width 27 height 9
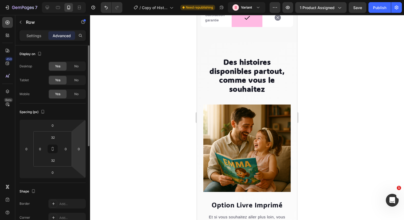
scroll to position [2800, 0]
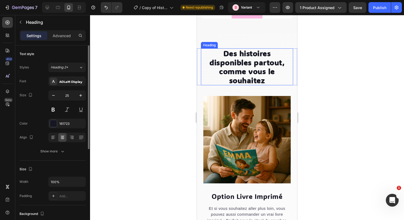
click at [257, 65] on strong "Des histoires disponibles partout, comme vous le souhaitez" at bounding box center [246, 66] width 75 height 37
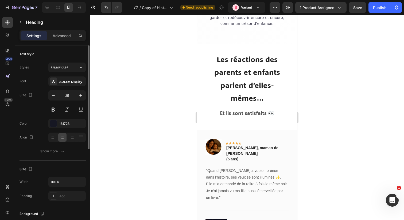
scroll to position [3244, 0]
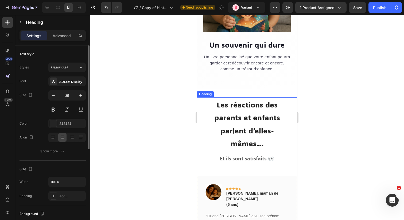
click at [249, 110] on h2 "Les réactions des parents et enfants parlent d’elles-mêmes…" at bounding box center [246, 123] width 87 height 53
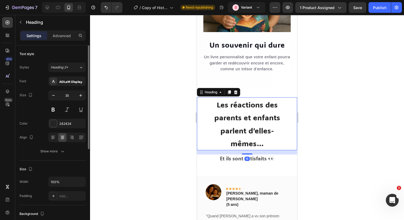
click at [249, 110] on h2 "Les réactions des parents et enfants parlent d’elles-mêmes…" at bounding box center [246, 123] width 87 height 53
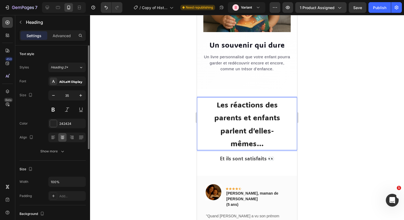
click at [249, 110] on p "Les réactions des parents et enfants parlent d’elles-mêmes…" at bounding box center [247, 124] width 86 height 52
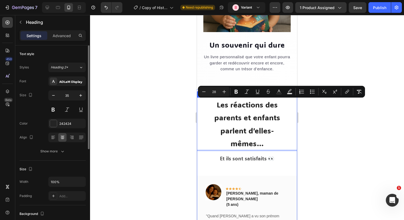
scroll to position [3383, 0]
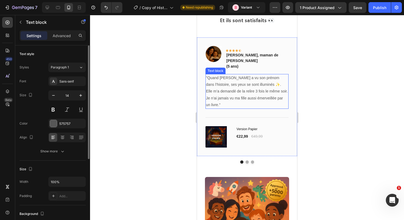
click at [257, 80] on p ""Quand [PERSON_NAME] a vu son prénom dans l’histoire, ses yeux se sont illuminé…" at bounding box center [247, 91] width 82 height 34
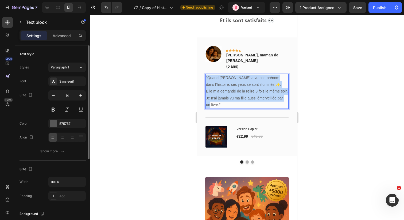
click at [257, 80] on p ""Quand [PERSON_NAME] a vu son prénom dans l’histoire, ses yeux se sont illuminé…" at bounding box center [247, 91] width 82 height 34
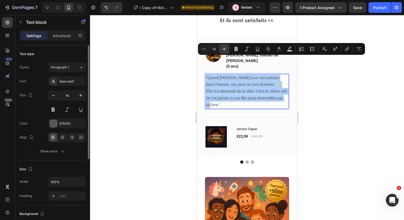
click at [223, 51] on icon "Editor contextual toolbar" at bounding box center [223, 48] width 5 height 5
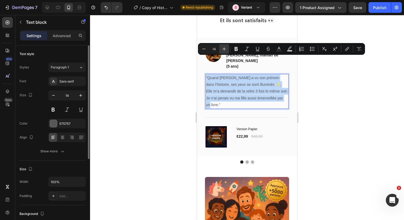
type input "15"
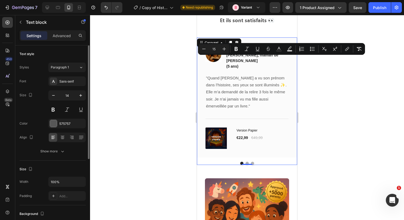
click at [245, 143] on div "Image Icon Icon Icon Icon Icon Row [PERSON_NAME], maman de [PERSON_NAME] (5 ans…" at bounding box center [247, 100] width 100 height 127
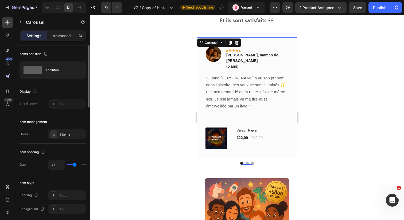
click at [247, 163] on div "0" at bounding box center [246, 165] width 5 height 4
click at [247, 162] on button "Dot" at bounding box center [246, 163] width 3 height 3
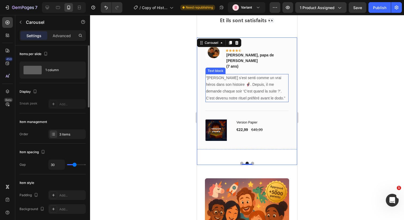
click at [241, 74] on p "“[PERSON_NAME] s’est senti comme un vrai héros dans son histoire 🦸‍♂️. Depuis, …" at bounding box center [247, 87] width 82 height 27
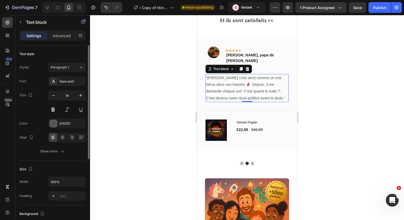
click at [241, 74] on p "“[PERSON_NAME] s’est senti comme un vrai héros dans son histoire 🦸‍♂️. Depuis, …" at bounding box center [247, 87] width 82 height 27
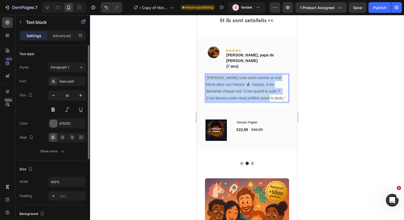
click at [241, 74] on p "“[PERSON_NAME] s’est senti comme un vrai héros dans son histoire 🦸‍♂️. Depuis, …" at bounding box center [247, 87] width 82 height 27
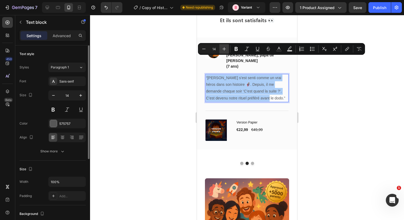
click at [222, 46] on button "Plus" at bounding box center [224, 49] width 10 height 10
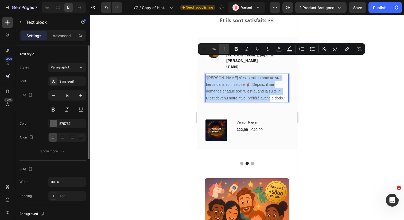
type input "15"
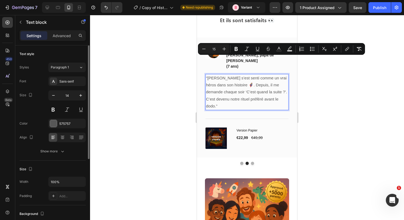
click at [207, 76] on span "“[PERSON_NAME] s’est senti comme un vrai héros dans son histoire 🦸‍♂️. Depuis, …" at bounding box center [246, 92] width 81 height 33
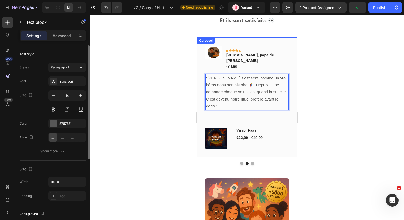
click at [253, 162] on button "Dot" at bounding box center [252, 163] width 3 height 3
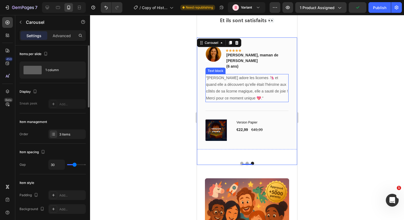
click at [255, 74] on p "“[PERSON_NAME] adore les licornes 🦄 et quand elle a découvert qu’elle était l’h…" at bounding box center [247, 87] width 82 height 27
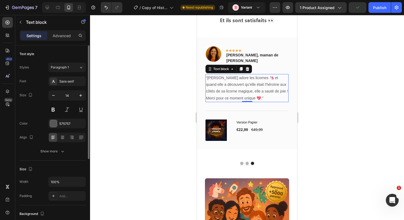
click at [255, 74] on p "“[PERSON_NAME] adore les licornes 🦄 et quand elle a découvert qu’elle était l’h…" at bounding box center [247, 87] width 82 height 27
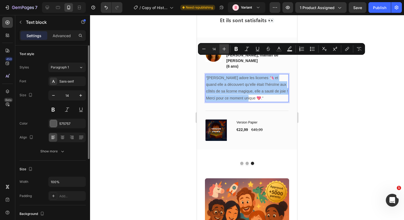
click at [223, 50] on icon "Editor contextual toolbar" at bounding box center [223, 48] width 5 height 5
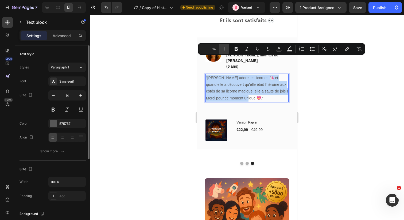
type input "15"
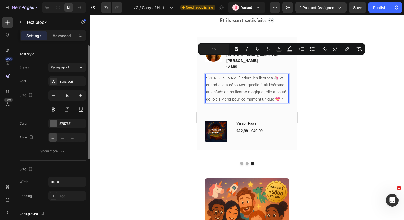
click at [336, 104] on div at bounding box center [247, 117] width 314 height 205
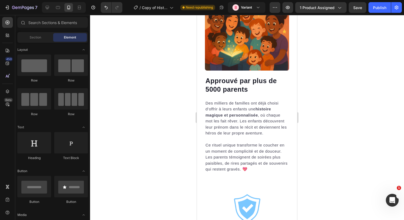
scroll to position [3375, 0]
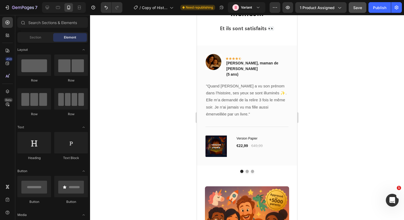
click at [365, 4] on button "Save" at bounding box center [357, 7] width 18 height 11
click at [374, 9] on div "Publish" at bounding box center [379, 8] width 13 height 6
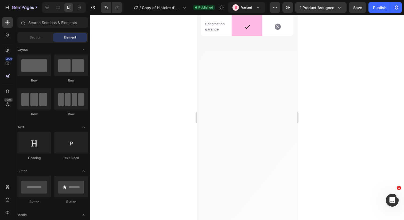
scroll to position [2156, 0]
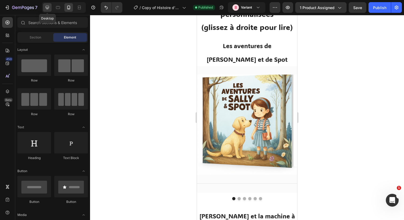
click at [50, 8] on div at bounding box center [47, 7] width 9 height 9
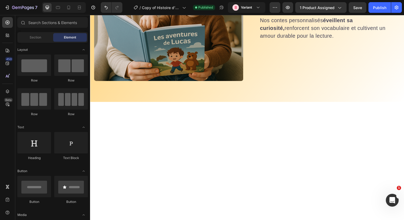
scroll to position [1119, 0]
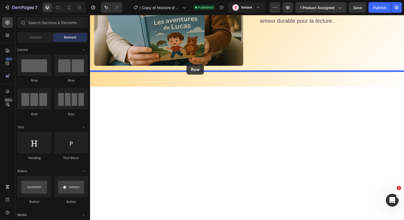
drag, startPoint x: 123, startPoint y: 84, endPoint x: 189, endPoint y: 65, distance: 68.4
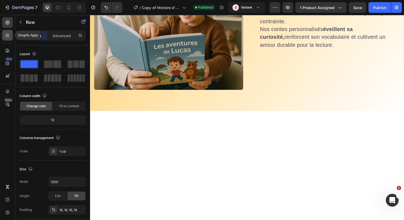
click at [6, 35] on icon at bounding box center [7, 35] width 2 height 2
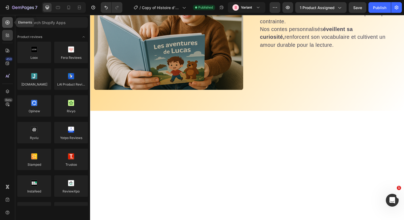
click at [9, 27] on div at bounding box center [7, 22] width 11 height 11
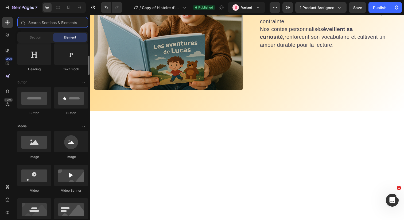
scroll to position [95, 0]
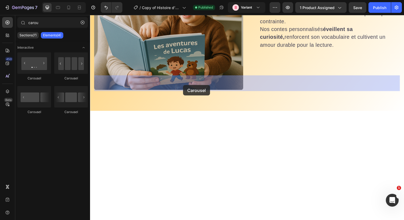
drag, startPoint x: 155, startPoint y: 77, endPoint x: 178, endPoint y: 87, distance: 24.9
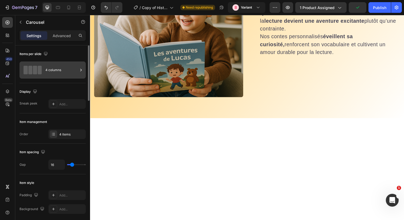
click at [43, 70] on div at bounding box center [32, 70] width 21 height 9
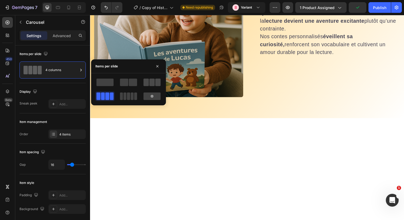
click at [148, 84] on span at bounding box center [145, 82] width 5 height 7
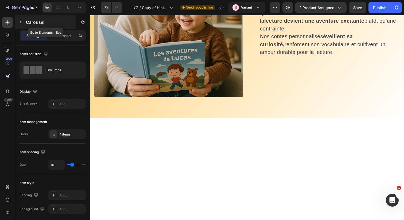
click at [28, 21] on p "Carousel" at bounding box center [48, 22] width 45 height 6
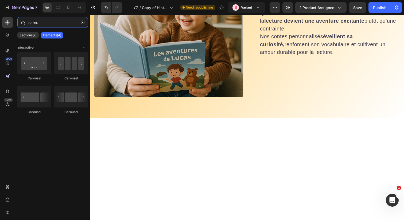
click at [46, 24] on input "carou" at bounding box center [52, 22] width 70 height 11
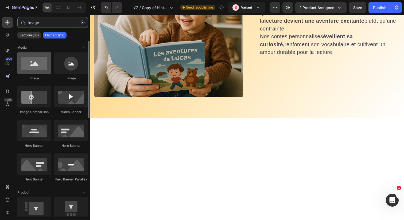
type input "image"
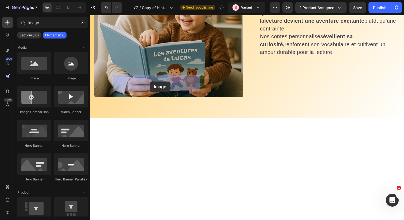
drag, startPoint x: 120, startPoint y: 79, endPoint x: 148, endPoint y: 82, distance: 28.5
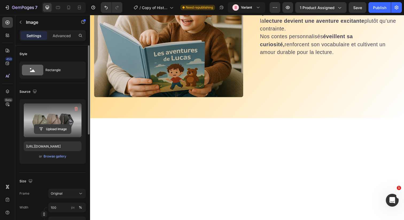
click at [47, 129] on input "file" at bounding box center [52, 128] width 37 height 9
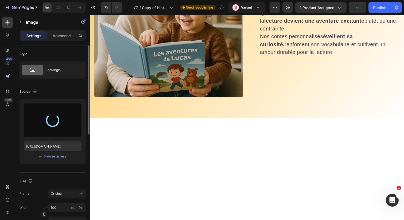
type input "https://cdn.shopify.com/s/files/1/0876/0269/2370/files/gempages_514128261119214…"
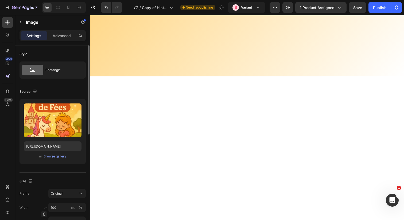
scroll to position [1126, 0]
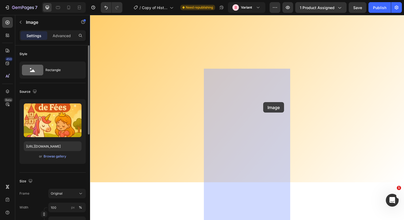
drag, startPoint x: 125, startPoint y: 153, endPoint x: 265, endPoint y: 102, distance: 149.5
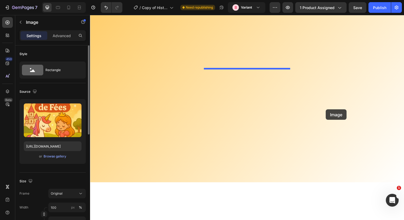
drag, startPoint x: 220, startPoint y: 154, endPoint x: 329, endPoint y: 108, distance: 118.6
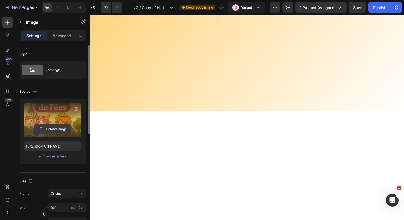
click at [53, 129] on input "file" at bounding box center [52, 128] width 37 height 9
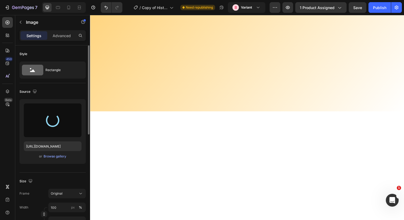
type input "https://cdn.shopify.com/s/files/1/0876/0269/2370/files/gempages_514128261119214…"
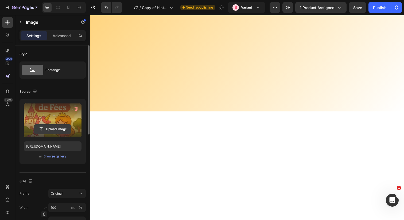
click at [62, 128] on input "file" at bounding box center [52, 128] width 37 height 9
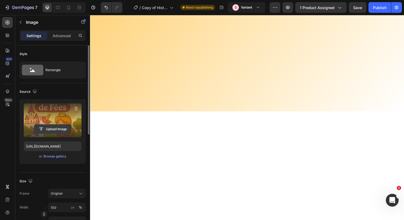
click at [56, 130] on input "file" at bounding box center [52, 128] width 37 height 9
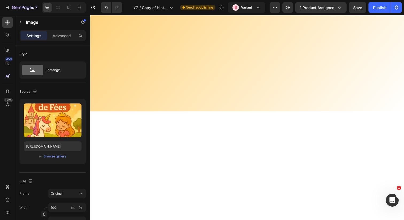
type input "https://cdn.shopify.com/s/files/1/0876/0269/2370/files/gempages_514128261119214…"
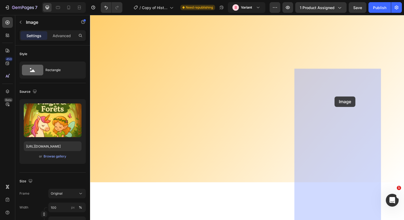
drag, startPoint x: 221, startPoint y: 152, endPoint x: 339, endPoint y: 97, distance: 129.4
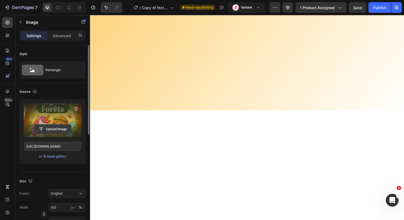
click at [59, 132] on input "file" at bounding box center [52, 128] width 37 height 9
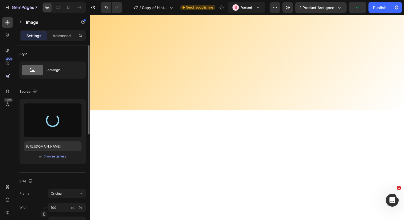
type input "https://cdn.shopify.com/s/files/1/0876/0269/2370/files/gempages_514128261119214…"
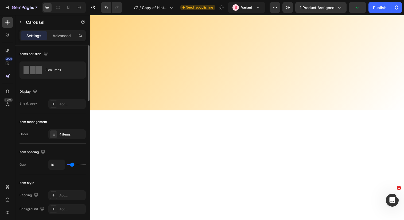
click at [64, 134] on div "4 items" at bounding box center [71, 134] width 25 height 5
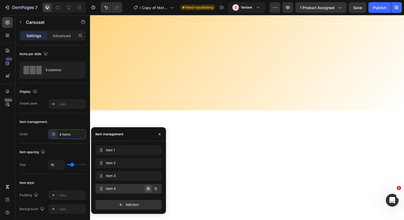
click at [149, 189] on icon "button" at bounding box center [148, 188] width 3 height 3
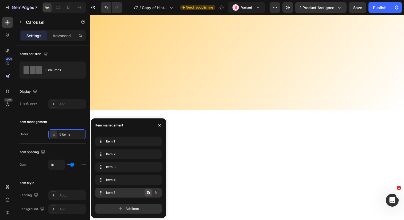
click at [146, 191] on icon "button" at bounding box center [148, 192] width 4 height 4
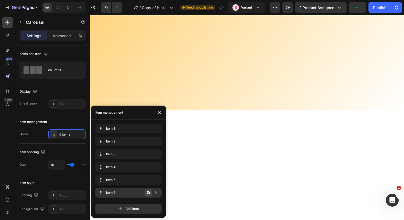
click at [148, 195] on button "button" at bounding box center [147, 192] width 7 height 7
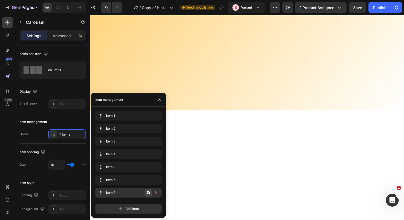
click at [147, 193] on icon "button" at bounding box center [148, 192] width 3 height 3
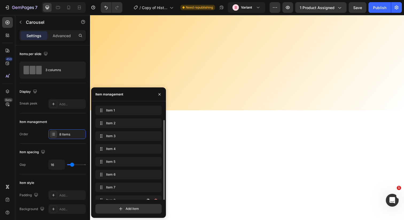
scroll to position [7, 0]
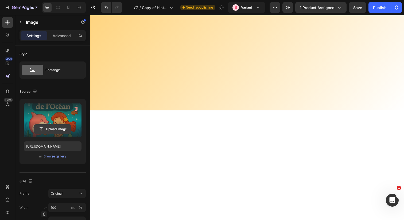
click at [56, 129] on input "file" at bounding box center [52, 128] width 37 height 9
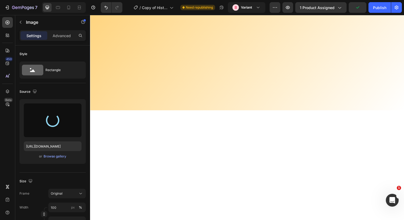
type input "https://cdn.shopify.com/s/files/1/0876/0269/2370/files/gempages_514128261119214…"
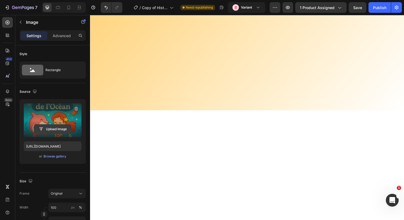
click at [58, 127] on input "file" at bounding box center [52, 128] width 37 height 9
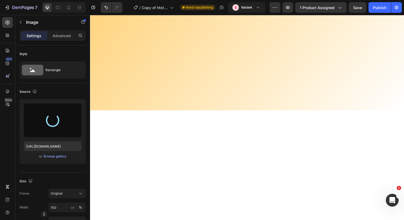
type input "https://cdn.shopify.com/s/files/1/0876/0269/2370/files/gempages_514128261119214…"
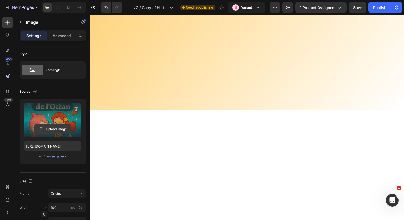
click at [54, 127] on input "file" at bounding box center [52, 128] width 37 height 9
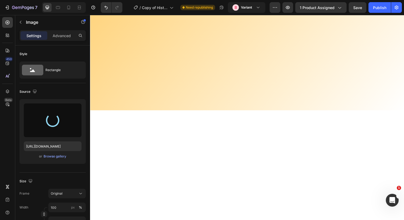
type input "https://cdn.shopify.com/s/files/1/0876/0269/2370/files/gempages_514128261119214…"
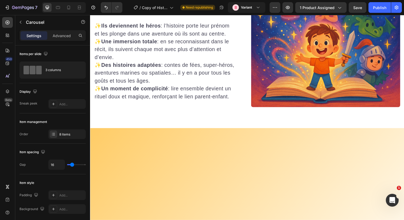
scroll to position [1256, 0]
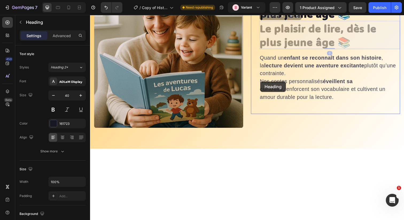
scroll to position [1081, 0]
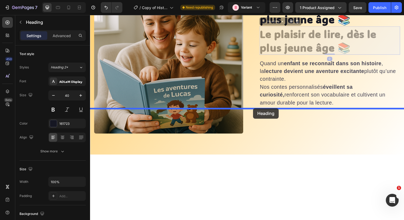
drag, startPoint x: 273, startPoint y: 101, endPoint x: 256, endPoint y: 110, distance: 18.8
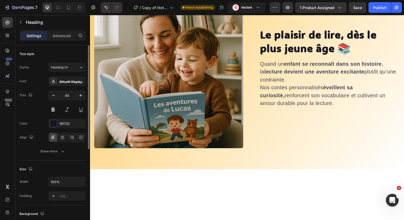
click at [61, 128] on div "Font ADLaM Display Size 40 Color 161723 Align Show more" at bounding box center [52, 116] width 66 height 80
click at [61, 134] on div at bounding box center [62, 137] width 8 height 9
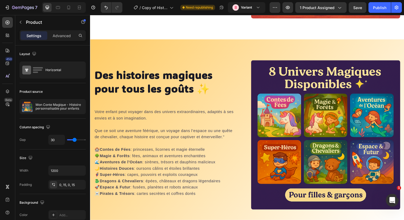
scroll to position [1666, 0]
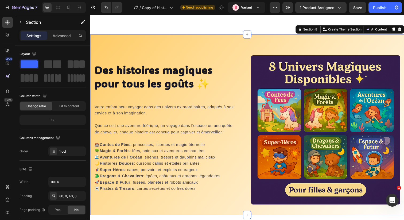
click at [237, 38] on div "Des histoires magiques pour tous les goûts ✨ Heading Votre enfant peut voyager …" at bounding box center [250, 127] width 320 height 184
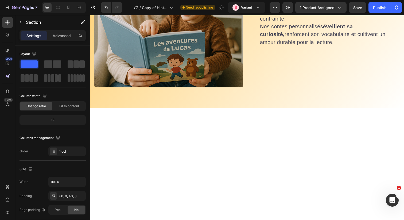
scroll to position [1100, 0]
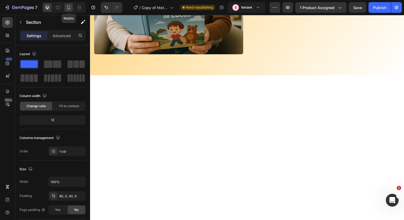
click at [68, 9] on icon at bounding box center [68, 8] width 3 height 4
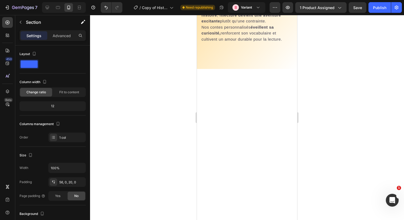
scroll to position [1121, 0]
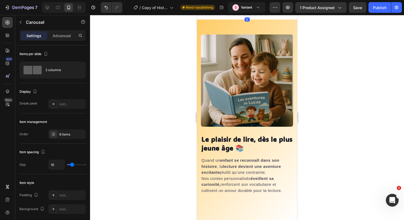
click at [216, 8] on div "Image Image Image Image Image Image Image Image" at bounding box center [247, 0] width 92 height 15
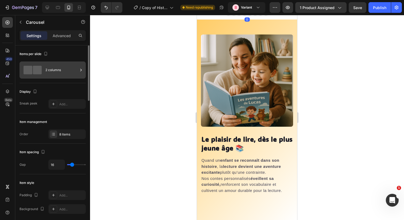
click at [43, 73] on div "2 columns" at bounding box center [52, 69] width 66 height 17
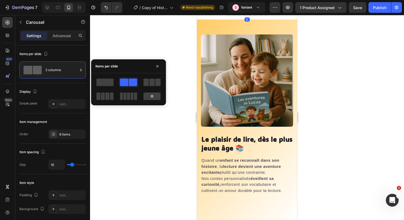
click at [98, 87] on div at bounding box center [104, 82] width 19 height 10
click at [57, 37] on p "Advanced" at bounding box center [62, 36] width 18 height 6
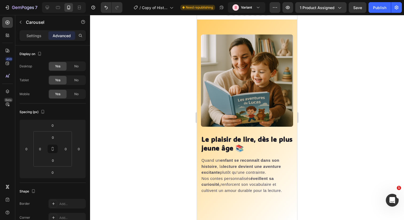
click at [213, 8] on button "Carousel Back Arrow" at bounding box center [209, 0] width 15 height 15
click at [287, 3] on icon "Carousel Next Arrow" at bounding box center [284, 0] width 6 height 6
click at [32, 33] on p "Settings" at bounding box center [33, 36] width 15 height 6
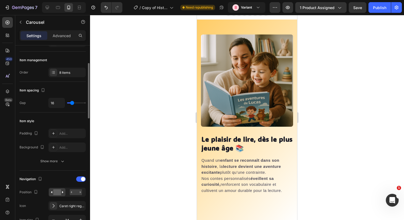
scroll to position [58, 0]
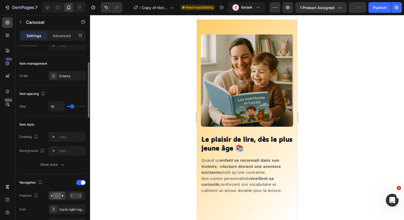
type input "10"
type input "6"
type input "4"
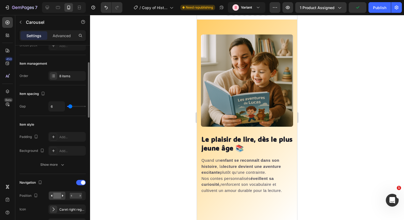
type input "4"
type input "1"
type input "0"
drag, startPoint x: 73, startPoint y: 107, endPoint x: 68, endPoint y: 107, distance: 4.8
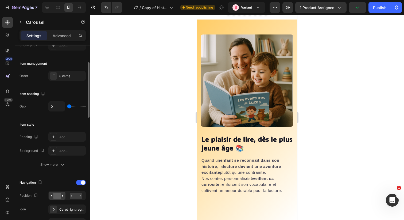
type input "0"
click at [68, 107] on input "range" at bounding box center [76, 106] width 19 height 1
type input "2"
type input "3"
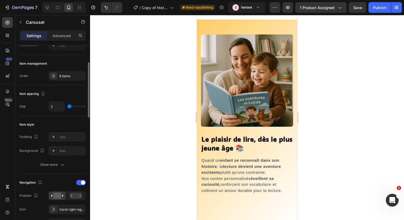
type input "3"
type input "7"
type input "8"
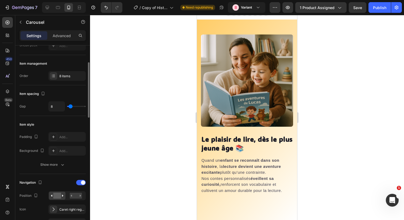
type input "9"
drag, startPoint x: 68, startPoint y: 107, endPoint x: 71, endPoint y: 107, distance: 2.9
type input "9"
click at [71, 107] on input "range" at bounding box center [76, 106] width 19 height 1
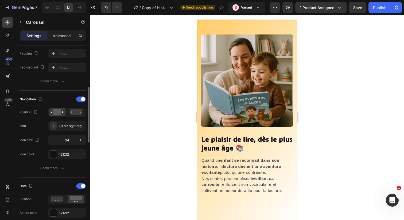
scroll to position [141, 0]
click at [55, 142] on icon "button" at bounding box center [53, 140] width 5 height 5
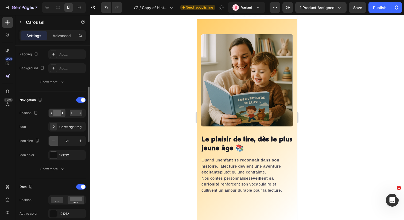
click at [55, 142] on icon "button" at bounding box center [53, 140] width 5 height 5
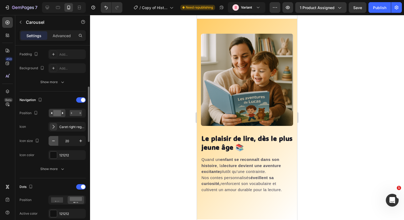
click at [55, 142] on icon "button" at bounding box center [53, 140] width 5 height 5
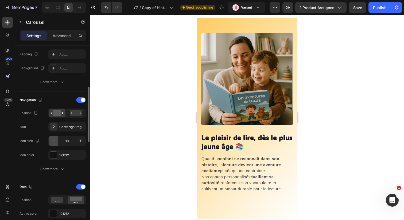
click at [55, 142] on icon "button" at bounding box center [53, 140] width 5 height 5
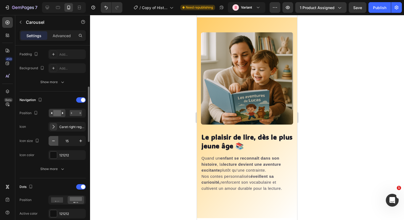
click at [55, 142] on icon "button" at bounding box center [53, 140] width 5 height 5
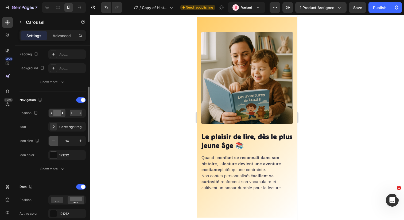
click at [55, 142] on icon "button" at bounding box center [53, 140] width 5 height 5
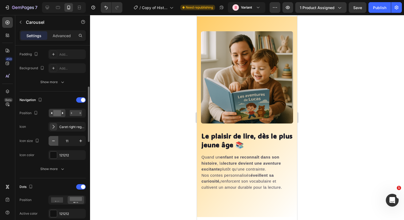
click at [55, 142] on icon "button" at bounding box center [53, 140] width 5 height 5
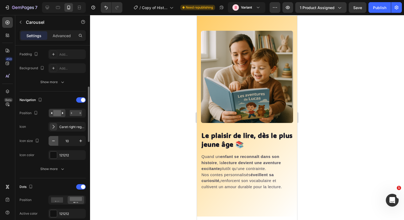
click at [55, 142] on icon "button" at bounding box center [53, 140] width 5 height 5
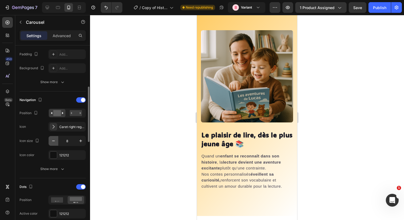
click at [55, 142] on icon "button" at bounding box center [53, 140] width 5 height 5
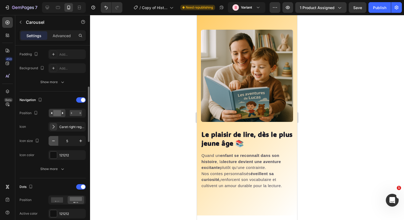
click at [55, 142] on icon "button" at bounding box center [53, 140] width 5 height 5
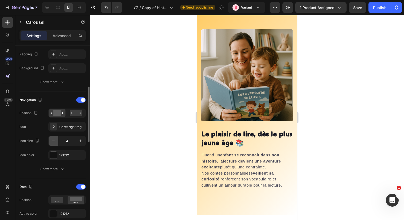
click at [55, 142] on icon "button" at bounding box center [53, 140] width 5 height 5
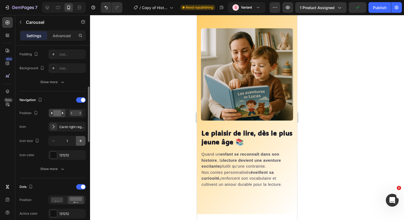
click at [79, 139] on icon "button" at bounding box center [80, 140] width 5 height 5
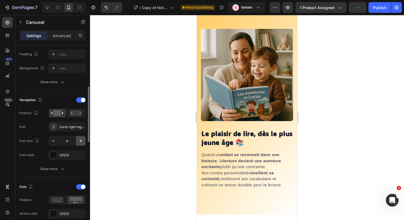
click at [79, 139] on icon "button" at bounding box center [80, 140] width 5 height 5
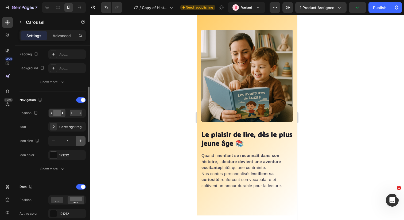
click at [79, 139] on icon "button" at bounding box center [80, 140] width 5 height 5
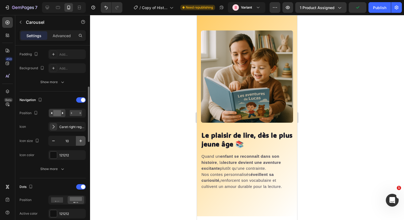
click at [79, 139] on icon "button" at bounding box center [80, 140] width 5 height 5
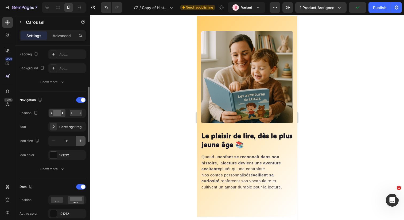
click at [79, 139] on icon "button" at bounding box center [80, 140] width 5 height 5
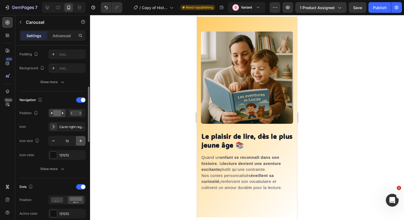
click at [79, 139] on icon "button" at bounding box center [80, 140] width 5 height 5
type input "15"
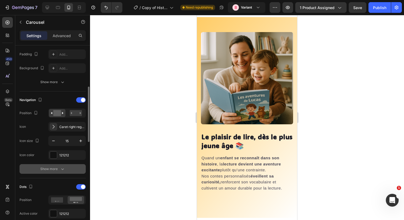
click at [56, 167] on div "Show more" at bounding box center [52, 168] width 25 height 5
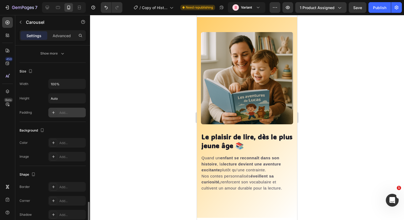
scroll to position [501, 0]
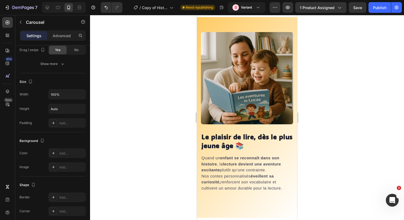
click at [233, 13] on button "Dot" at bounding box center [233, 11] width 3 height 3
click at [241, 13] on div at bounding box center [247, 11] width 92 height 3
click at [240, 13] on button "Dot" at bounding box center [238, 11] width 3 height 3
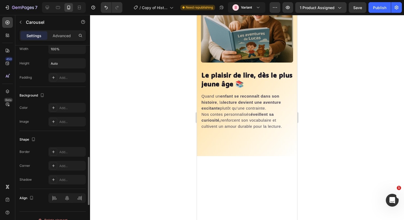
scroll to position [555, 0]
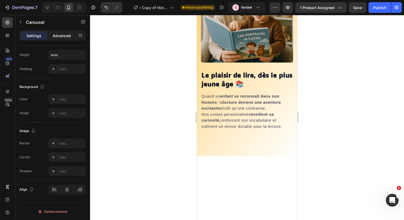
click at [62, 37] on p "Advanced" at bounding box center [62, 36] width 18 height 6
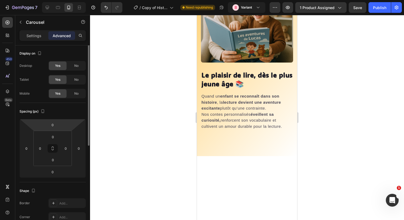
scroll to position [0, 0]
click at [40, 36] on p "Settings" at bounding box center [33, 36] width 15 height 6
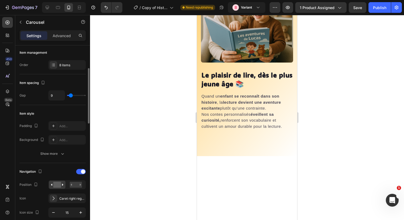
scroll to position [76, 0]
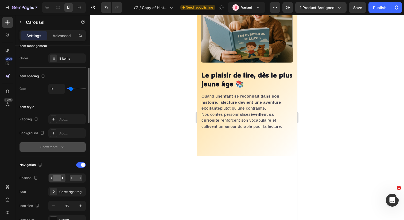
click at [53, 144] on button "Show more" at bounding box center [52, 147] width 66 height 10
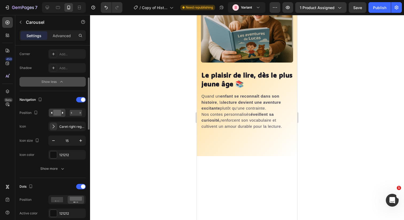
scroll to position [189, 0]
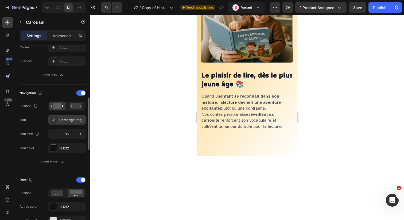
click at [69, 117] on div "Caret right regular" at bounding box center [71, 119] width 25 height 5
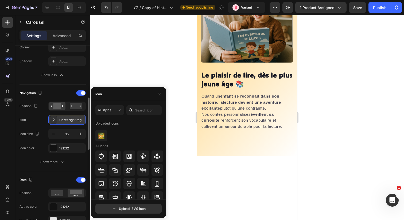
click at [69, 117] on div "Caret right regular" at bounding box center [71, 119] width 25 height 5
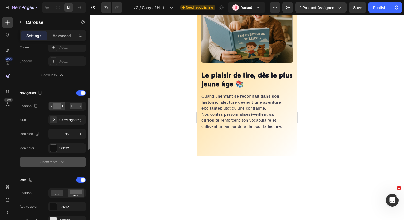
click at [54, 162] on div "Show more" at bounding box center [52, 161] width 25 height 5
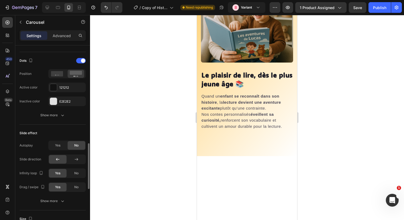
scroll to position [0, 0]
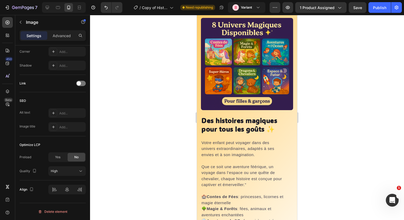
scroll to position [1665, 0]
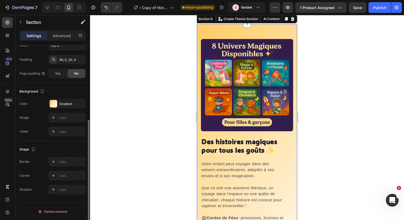
click at [242, 121] on div "Des histoires magiques pour tous les goûts ✨ Heading Votre enfant peut voyager …" at bounding box center [247, 173] width 100 height 298
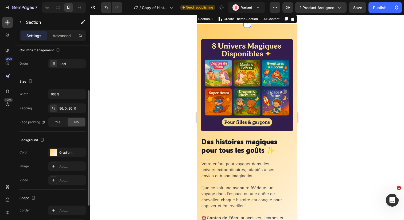
scroll to position [122, 0]
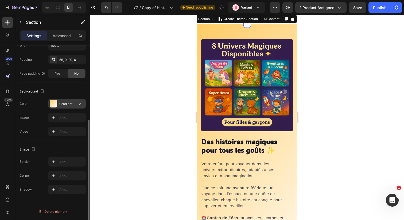
click at [54, 103] on div at bounding box center [53, 103] width 7 height 7
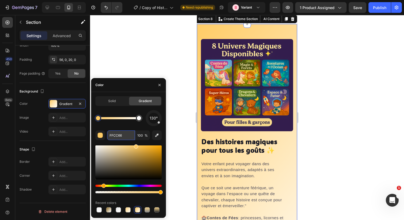
click at [113, 135] on input "FFCC66" at bounding box center [121, 135] width 28 height 10
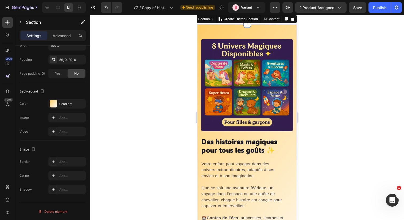
click at [209, 121] on div "Des histoires magiques pour tous les goûts ✨ Heading Votre enfant peut voyager …" at bounding box center [247, 173] width 100 height 298
click at [59, 36] on p "Advanced" at bounding box center [62, 36] width 18 height 6
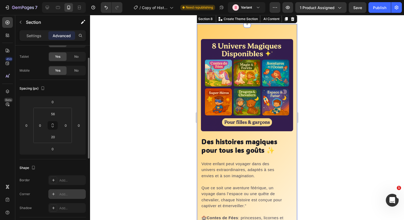
scroll to position [0, 0]
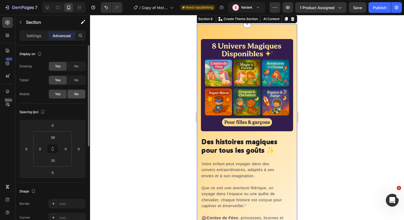
click at [75, 95] on span "No" at bounding box center [76, 94] width 4 height 5
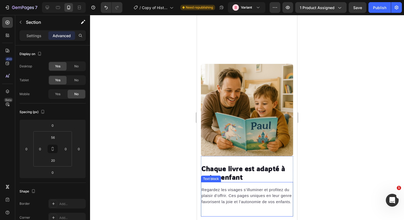
scroll to position [1667, 0]
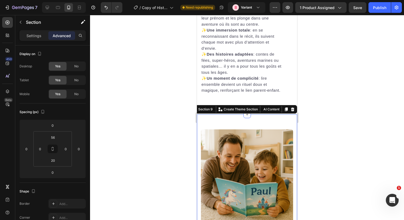
click at [203, 125] on div "Chaque livre est adapté à votre enfant Heading Regardez les visages s’illuminer…" at bounding box center [247, 200] width 100 height 173
click at [37, 37] on p "Settings" at bounding box center [33, 36] width 15 height 6
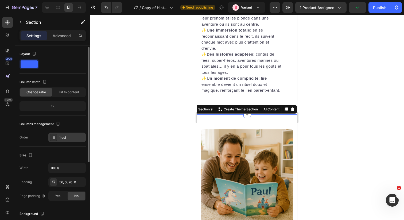
scroll to position [3, 0]
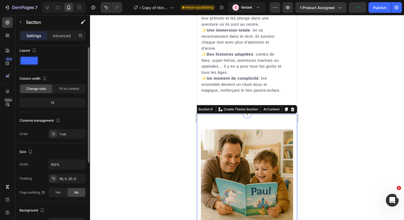
click at [64, 40] on div "Settings Advanced" at bounding box center [52, 35] width 66 height 11
click at [61, 37] on p "Advanced" at bounding box center [62, 36] width 18 height 6
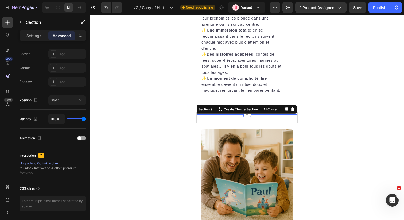
scroll to position [167, 0]
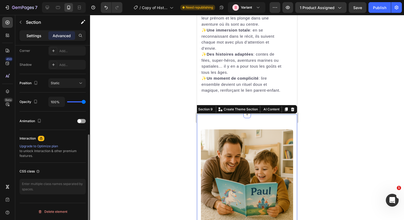
click at [36, 36] on p "Settings" at bounding box center [33, 36] width 15 height 6
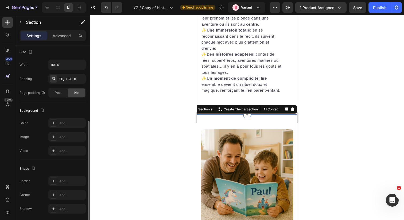
scroll to position [103, 0]
click at [64, 121] on div "Add..." at bounding box center [66, 124] width 37 height 10
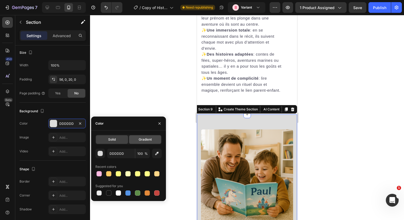
click at [134, 141] on div "Gradient" at bounding box center [145, 139] width 32 height 9
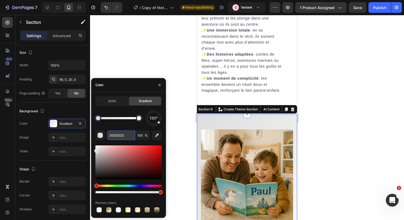
click at [118, 133] on input "DDDDDD" at bounding box center [121, 135] width 28 height 10
paste input "FFCC66"
type input "FFCC66"
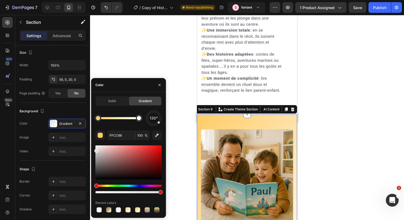
click at [360, 140] on div at bounding box center [247, 117] width 314 height 205
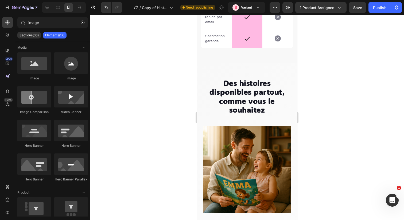
scroll to position [2552, 0]
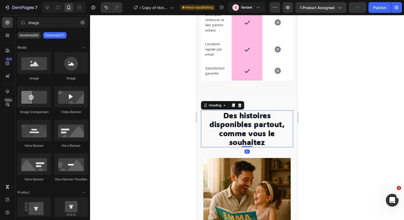
click at [251, 128] on strong "Des histoires disponibles partout, comme vous le souhaitez" at bounding box center [246, 128] width 75 height 37
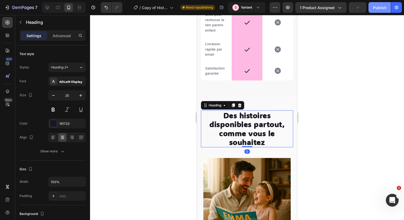
click at [371, 6] on button "Publish" at bounding box center [379, 7] width 22 height 11
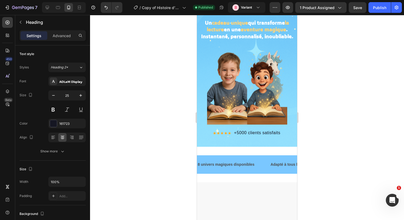
scroll to position [0, 0]
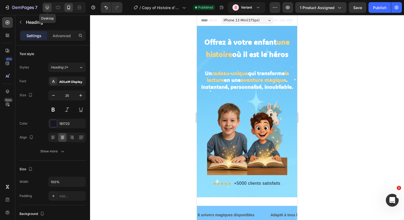
click at [46, 10] on icon at bounding box center [47, 7] width 5 height 5
type input "40"
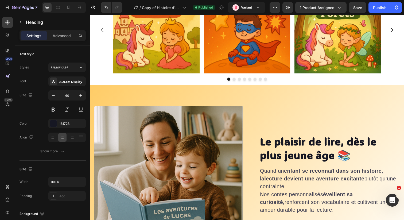
scroll to position [1158, 0]
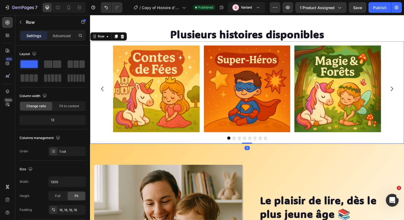
click at [144, 146] on div "Image Image Image Image Image Image Image Image Carousel Row 0" at bounding box center [250, 94] width 320 height 104
click at [64, 37] on p "Advanced" at bounding box center [62, 36] width 18 height 6
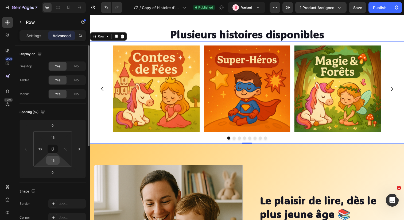
click at [52, 158] on input "16" at bounding box center [53, 160] width 11 height 8
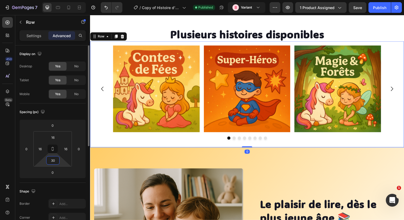
type input "3"
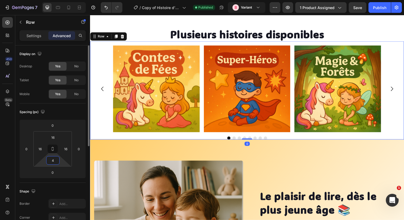
type input "40"
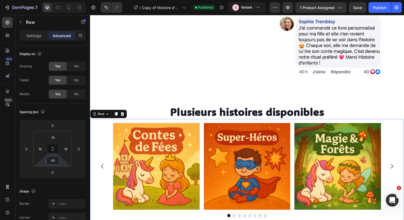
scroll to position [1079, 0]
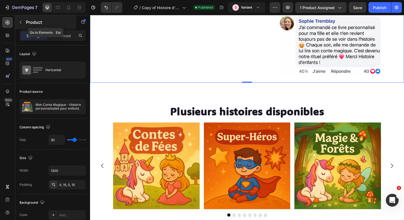
click at [21, 22] on icon "button" at bounding box center [20, 22] width 4 height 4
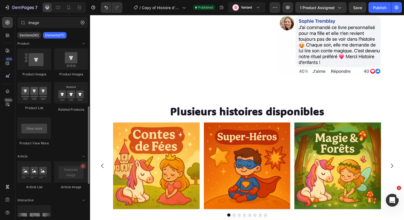
scroll to position [0, 0]
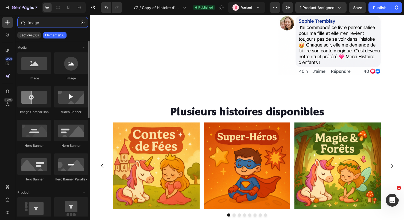
click at [78, 22] on input "image" at bounding box center [52, 22] width 70 height 11
click at [80, 22] on button "button" at bounding box center [82, 22] width 9 height 9
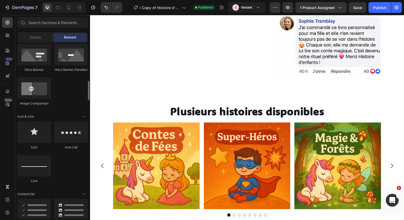
scroll to position [350, 0]
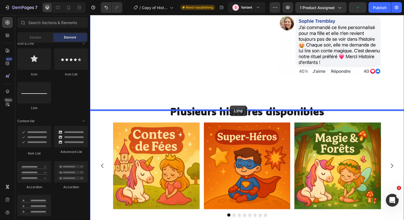
drag, startPoint x: 128, startPoint y: 112, endPoint x: 233, endPoint y: 107, distance: 104.5
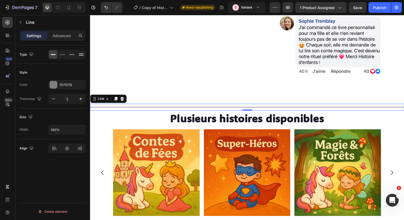
click at [241, 112] on div "Title Line 0" at bounding box center [250, 108] width 320 height 7
click at [54, 99] on icon "button" at bounding box center [53, 98] width 5 height 5
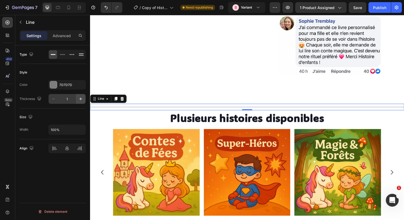
click at [79, 100] on icon "button" at bounding box center [80, 98] width 5 height 5
type input "2"
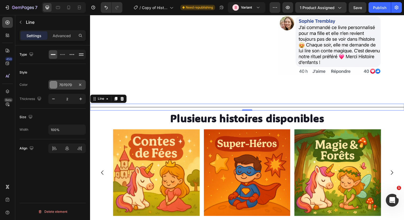
click at [56, 84] on div at bounding box center [53, 84] width 7 height 7
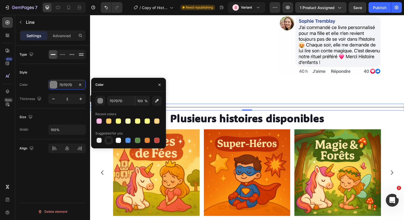
click at [108, 138] on div at bounding box center [108, 140] width 5 height 5
type input "151515"
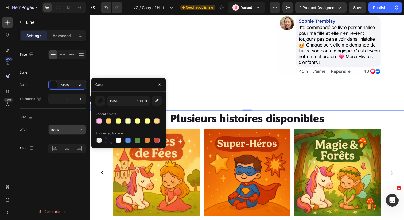
click at [57, 126] on input "100%" at bounding box center [67, 130] width 37 height 10
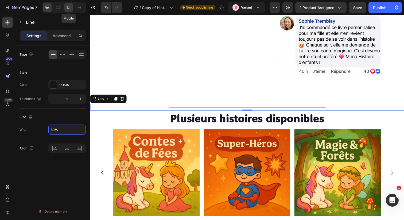
type input "50%"
click at [70, 7] on icon at bounding box center [68, 8] width 3 height 4
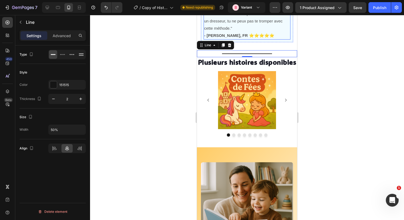
scroll to position [1247, 0]
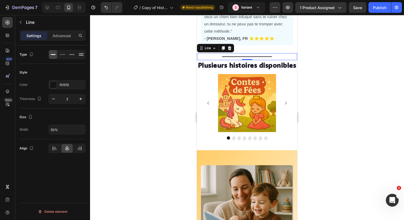
click at [314, 99] on div at bounding box center [247, 117] width 314 height 205
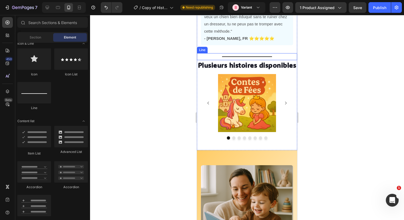
click at [250, 55] on div "Title Line" at bounding box center [247, 56] width 100 height 7
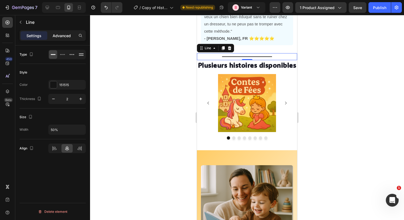
click at [61, 36] on p "Advanced" at bounding box center [62, 36] width 18 height 6
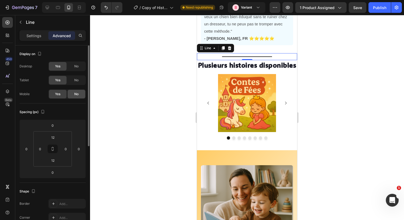
click at [73, 91] on div "No" at bounding box center [77, 94] width 18 height 9
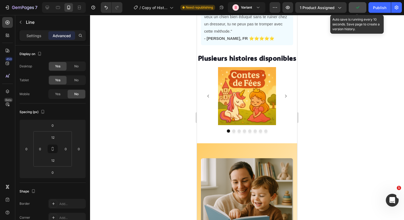
click at [359, 9] on icon "button" at bounding box center [357, 7] width 5 height 5
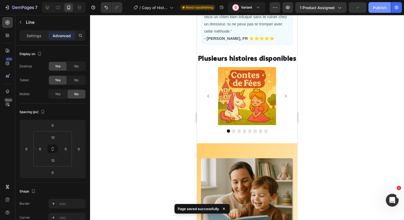
click at [376, 8] on div "Publish" at bounding box center [379, 8] width 13 height 6
drag, startPoint x: 376, startPoint y: 8, endPoint x: 400, endPoint y: 8, distance: 24.0
click at [403, 8] on div "7 Version history / Copy of Histoire d'enfants - Page Produit Need republishing…" at bounding box center [202, 7] width 404 height 15
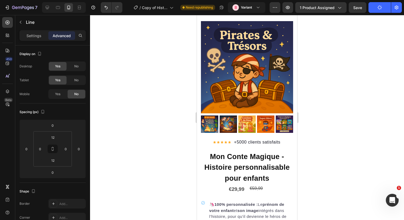
scroll to position [883, 0]
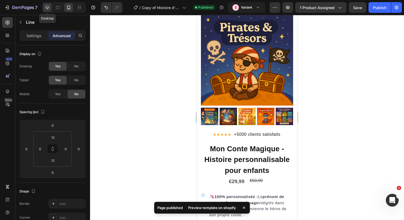
click at [47, 5] on icon at bounding box center [47, 7] width 5 height 5
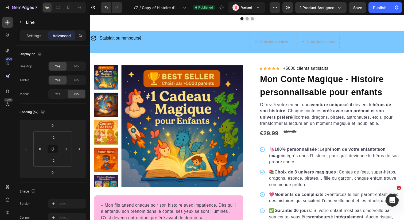
scroll to position [563, 0]
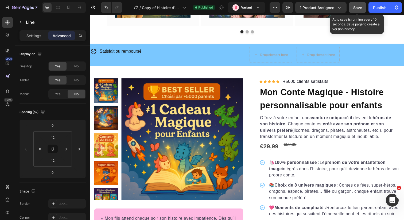
click at [354, 8] on span "Save" at bounding box center [357, 7] width 9 height 5
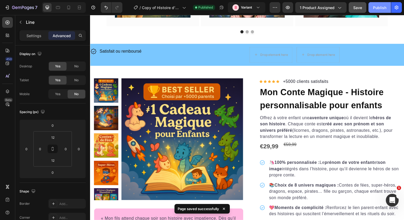
click at [378, 10] on div "Publish" at bounding box center [379, 8] width 13 height 6
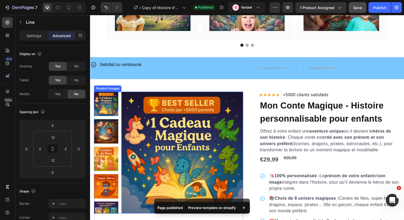
scroll to position [547, 0]
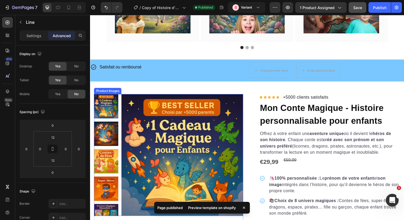
click at [103, 208] on img at bounding box center [106, 220] width 25 height 25
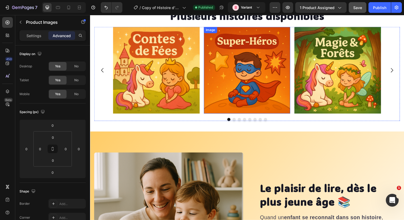
scroll to position [1178, 0]
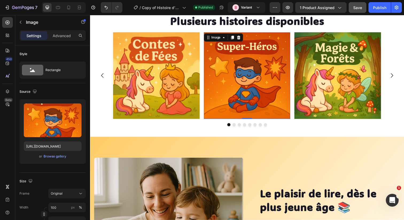
click at [265, 81] on img at bounding box center [250, 77] width 88 height 88
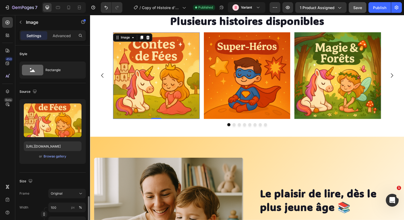
click at [171, 66] on img at bounding box center [157, 77] width 88 height 88
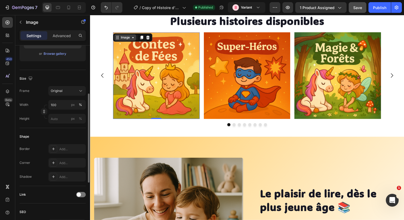
click at [128, 40] on div "Image" at bounding box center [125, 38] width 11 height 5
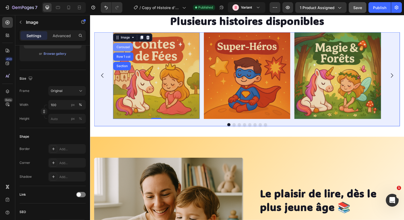
click at [125, 49] on div "Carousel" at bounding box center [124, 47] width 16 height 3
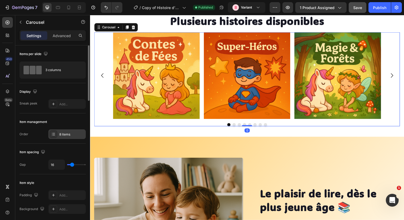
click at [66, 134] on div "8 items" at bounding box center [71, 134] width 25 height 5
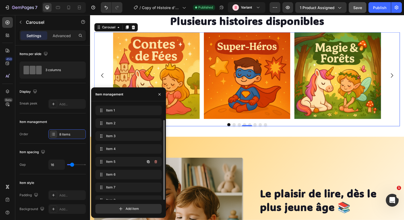
scroll to position [7, 0]
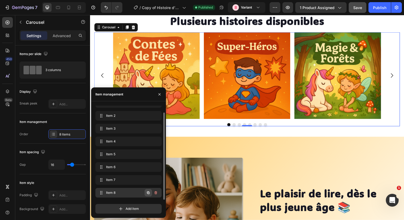
click at [147, 192] on icon "button" at bounding box center [148, 192] width 3 height 3
click at [272, 128] on button "Dot" at bounding box center [271, 126] width 3 height 3
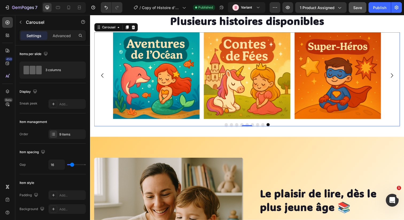
click at [272, 128] on button "Dot" at bounding box center [271, 126] width 3 height 3
click at [267, 128] on div "Image Image Image Image Image Image Image Image Image Carousel 0" at bounding box center [250, 81] width 312 height 96
click at [267, 128] on button "Dot" at bounding box center [266, 126] width 3 height 3
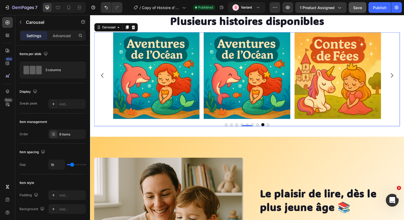
click at [261, 128] on button "Dot" at bounding box center [260, 126] width 3 height 3
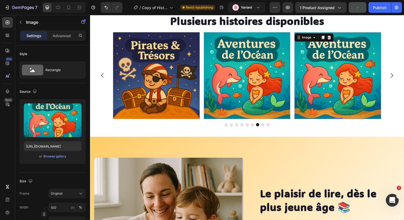
click at [326, 72] on img at bounding box center [343, 77] width 88 height 88
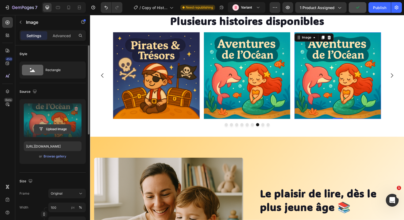
click at [44, 130] on input "file" at bounding box center [52, 128] width 37 height 9
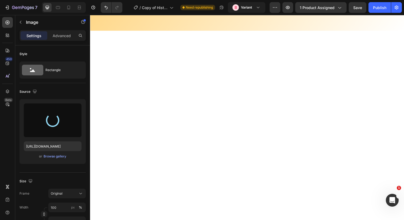
type input "[URL][DOMAIN_NAME]"
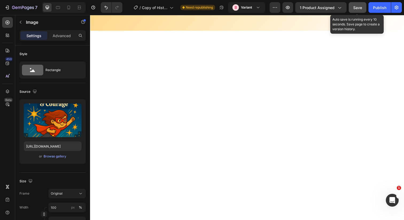
click at [356, 6] on span "Save" at bounding box center [357, 7] width 9 height 5
click at [352, 8] on button "Save" at bounding box center [357, 7] width 18 height 11
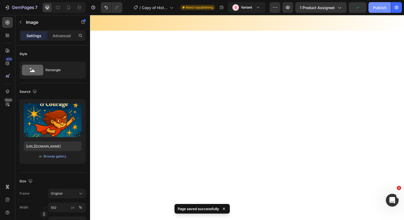
click at [373, 8] on div "Publish" at bounding box center [379, 8] width 13 height 6
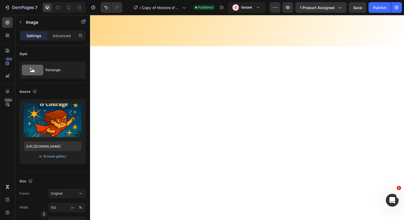
scroll to position [1162, 0]
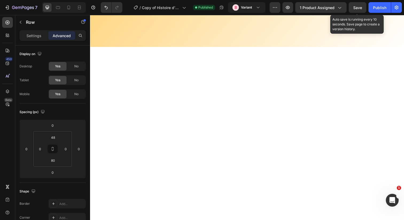
click at [354, 9] on span "Save" at bounding box center [357, 7] width 9 height 5
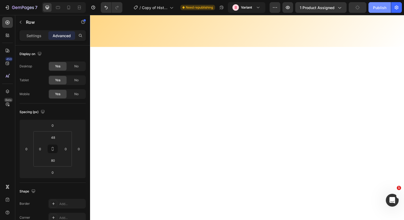
click at [376, 10] on div "Publish" at bounding box center [379, 8] width 13 height 6
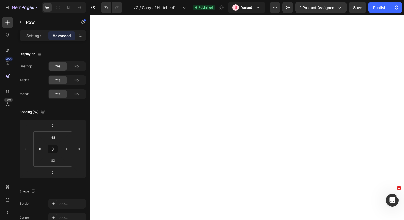
scroll to position [0, 0]
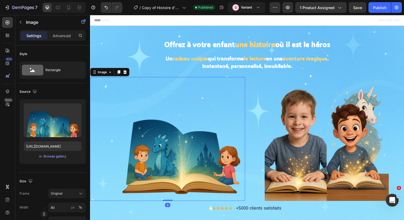
click at [207, 93] on img at bounding box center [184, 141] width 127 height 127
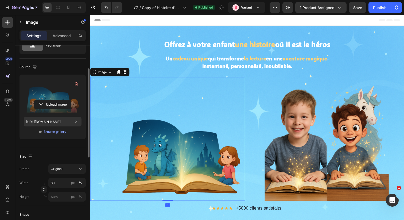
scroll to position [48, 0]
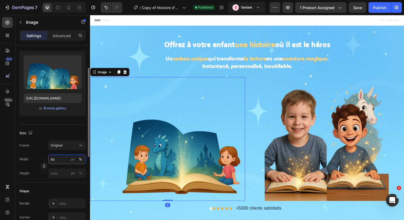
click at [57, 161] on input "80" at bounding box center [66, 159] width 37 height 10
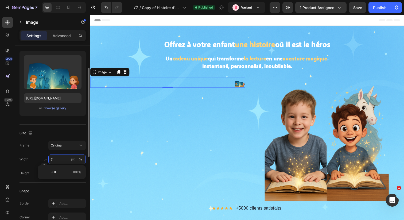
type input "70"
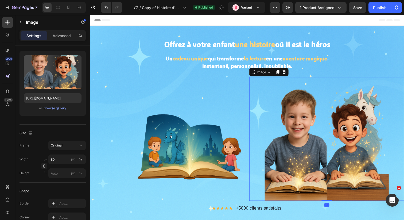
click at [275, 151] on img at bounding box center [331, 141] width 127 height 127
click at [52, 157] on input "80" at bounding box center [66, 159] width 37 height 10
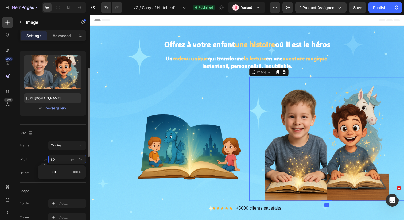
paste input "7"
type input "70"
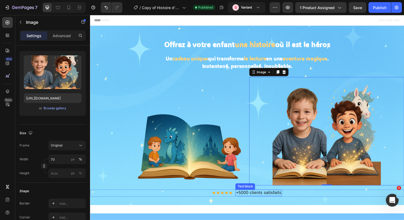
click at [281, 195] on span "+5000 clients satisfaits" at bounding box center [262, 196] width 46 height 5
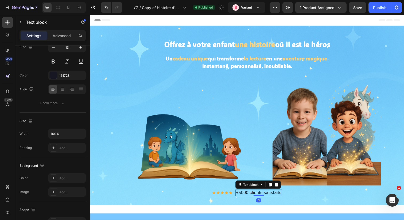
scroll to position [0, 0]
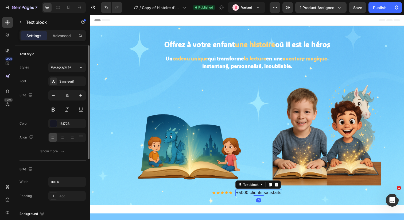
click at [281, 195] on span "+5000 clients satisfaits" at bounding box center [262, 196] width 46 height 5
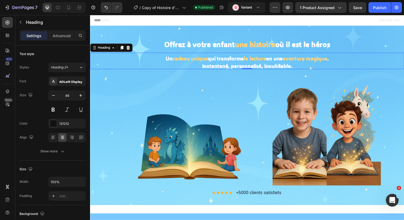
click at [270, 61] on strong "en une" at bounding box center [278, 59] width 17 height 7
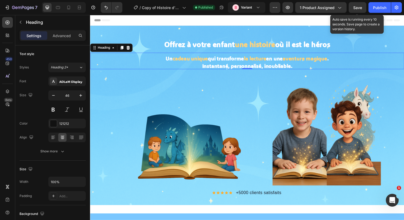
click at [359, 7] on span "Save" at bounding box center [357, 7] width 9 height 5
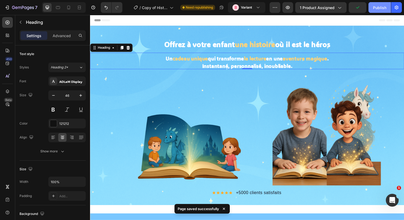
click at [376, 8] on div "Publish" at bounding box center [379, 8] width 13 height 6
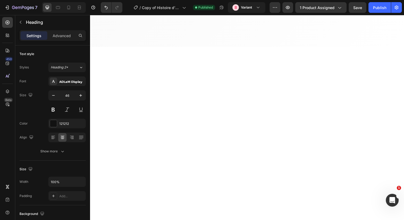
scroll to position [3695, 0]
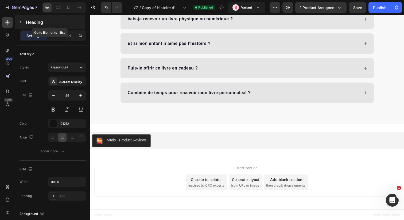
click at [23, 22] on button "button" at bounding box center [20, 22] width 9 height 9
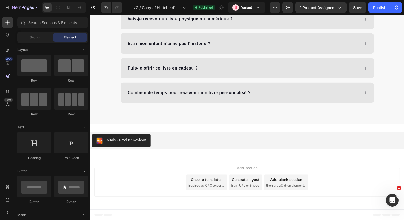
click at [30, 42] on div "Section Element" at bounding box center [52, 37] width 70 height 11
click at [33, 35] on span "Section" at bounding box center [35, 37] width 11 height 5
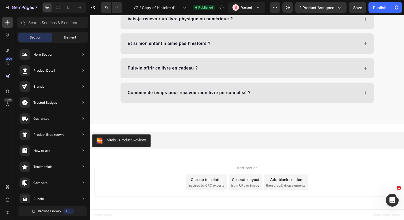
click at [68, 38] on span "Element" at bounding box center [70, 37] width 12 height 5
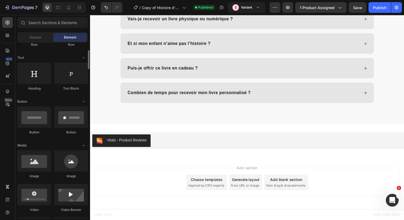
scroll to position [0, 0]
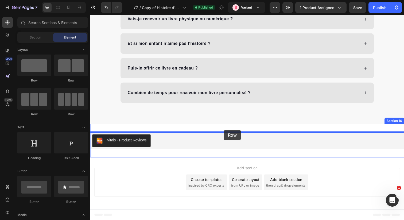
drag, startPoint x: 129, startPoint y: 78, endPoint x: 226, endPoint y: 132, distance: 111.9
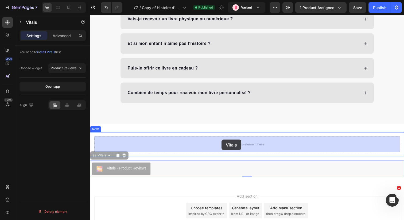
drag, startPoint x: 186, startPoint y: 174, endPoint x: 224, endPoint y: 142, distance: 49.1
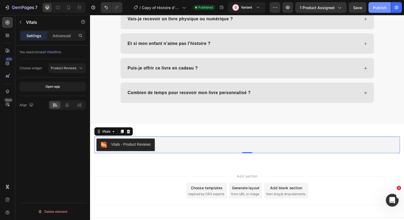
click at [373, 11] on button "Publish" at bounding box center [379, 7] width 22 height 11
